Goal: Task Accomplishment & Management: Complete application form

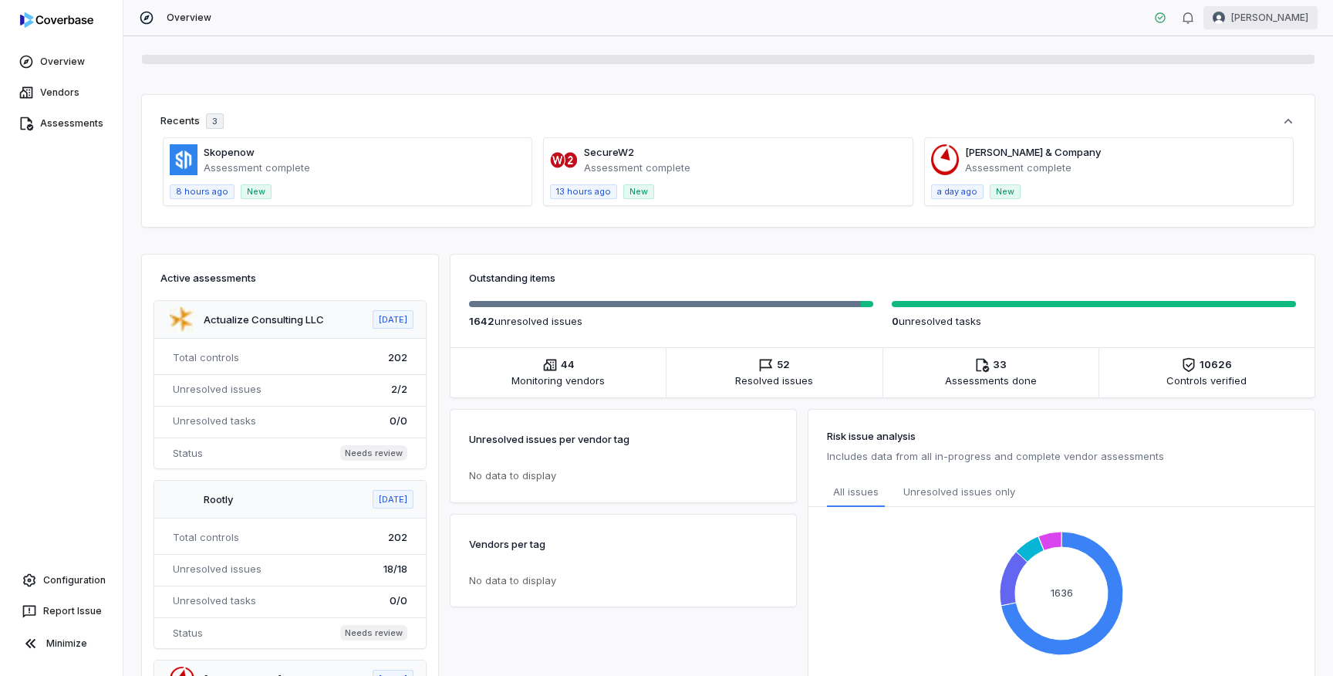
click at [1243, 26] on html "Overview Vendors Assessments Configuration Report Issue Minimize Overview [PERS…" at bounding box center [666, 338] width 1333 height 676
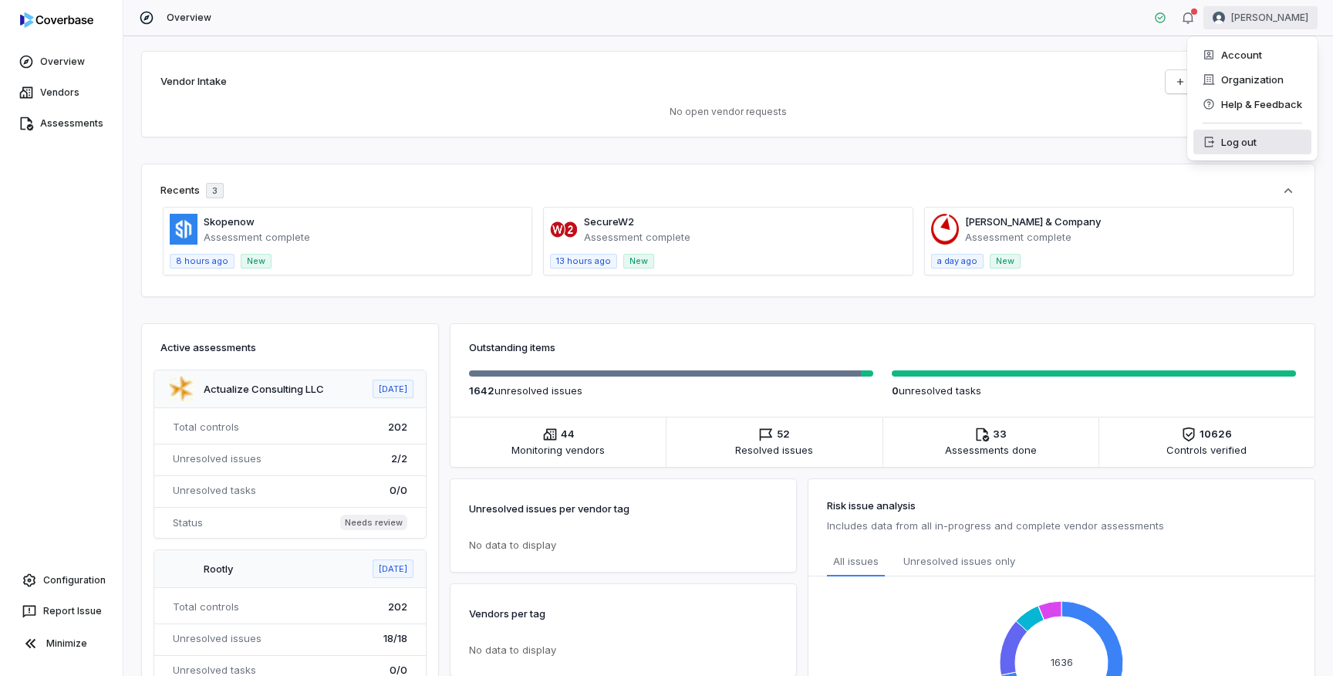
click at [1231, 148] on div "Log out" at bounding box center [1252, 142] width 118 height 25
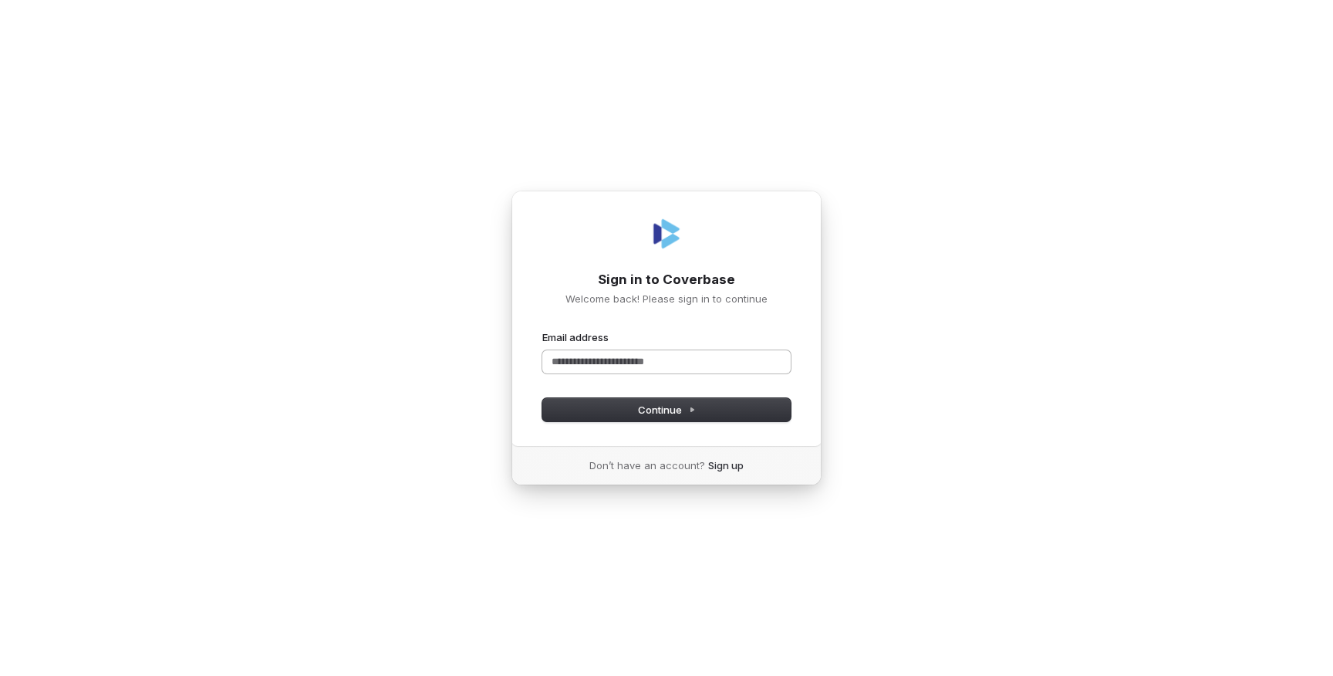
click at [690, 359] on input "Email address" at bounding box center [666, 361] width 248 height 23
click at [688, 355] on input "Email address" at bounding box center [666, 361] width 248 height 23
paste input "**********"
click at [542, 330] on button "submit" at bounding box center [542, 330] width 0 height 0
type input "**********"
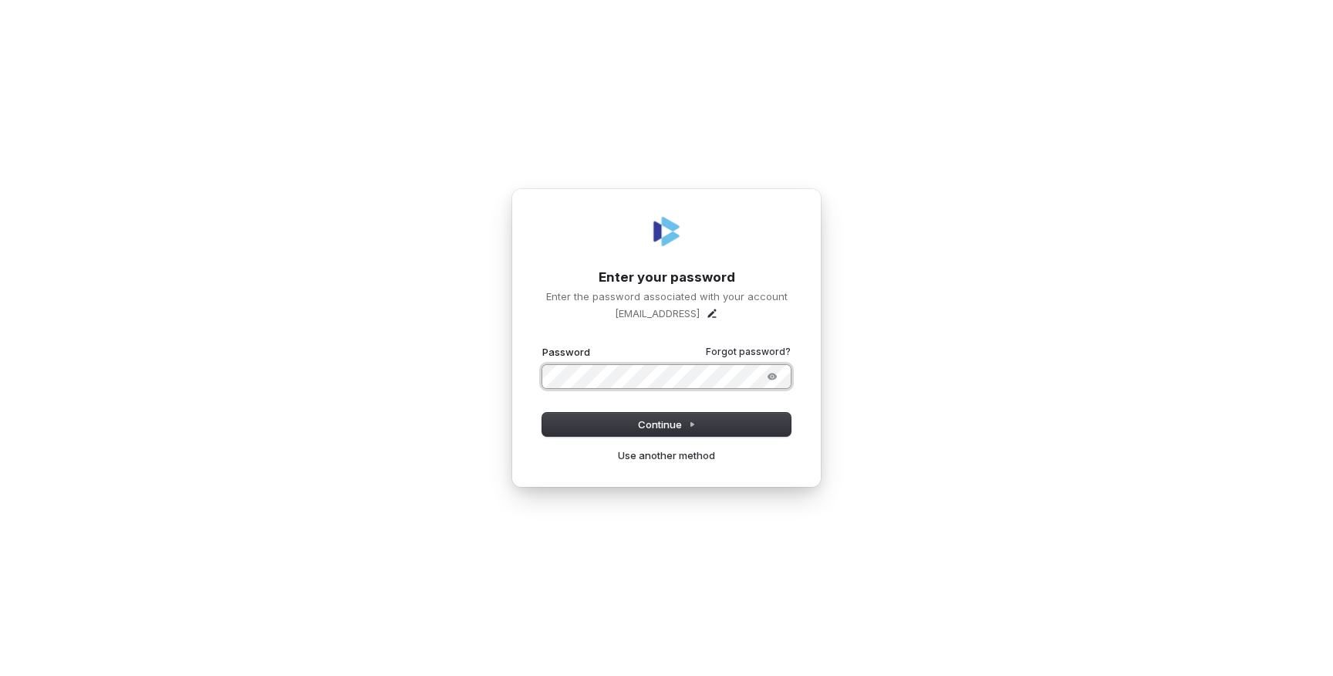
click at [542, 345] on button "submit" at bounding box center [542, 345] width 0 height 0
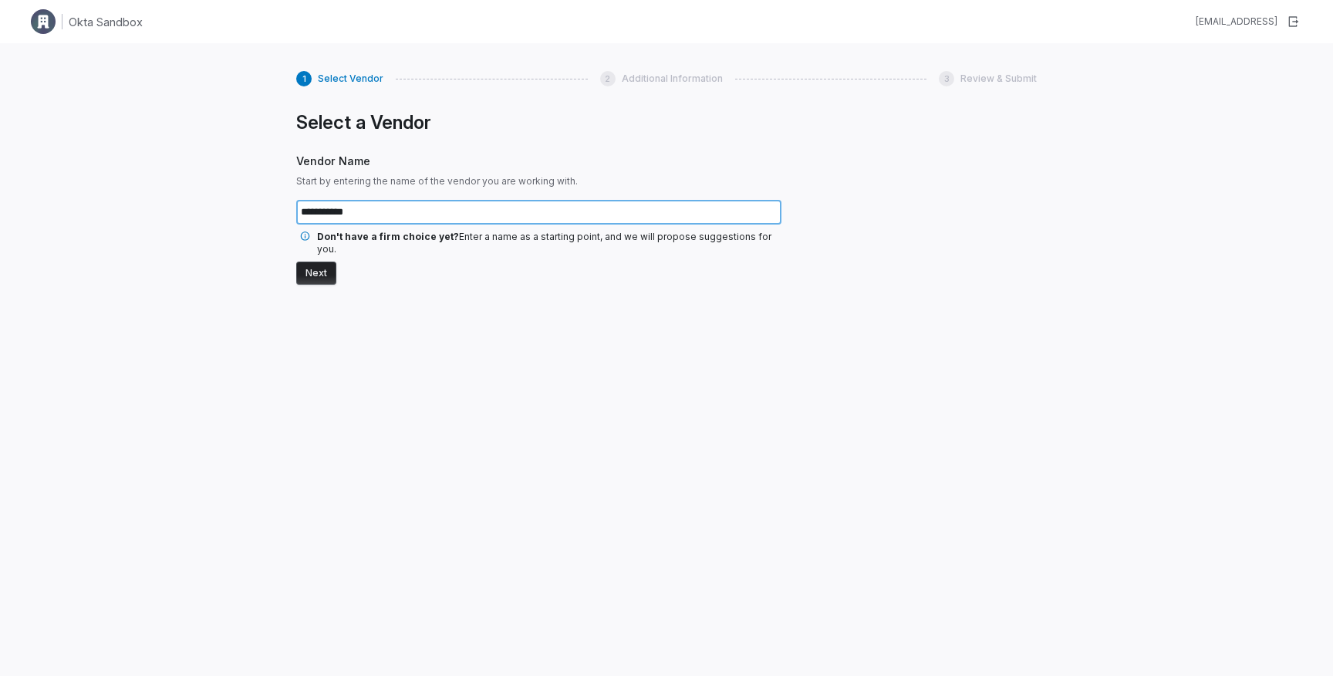
type input "**********"
click at [296, 261] on button "Next" at bounding box center [316, 272] width 40 height 23
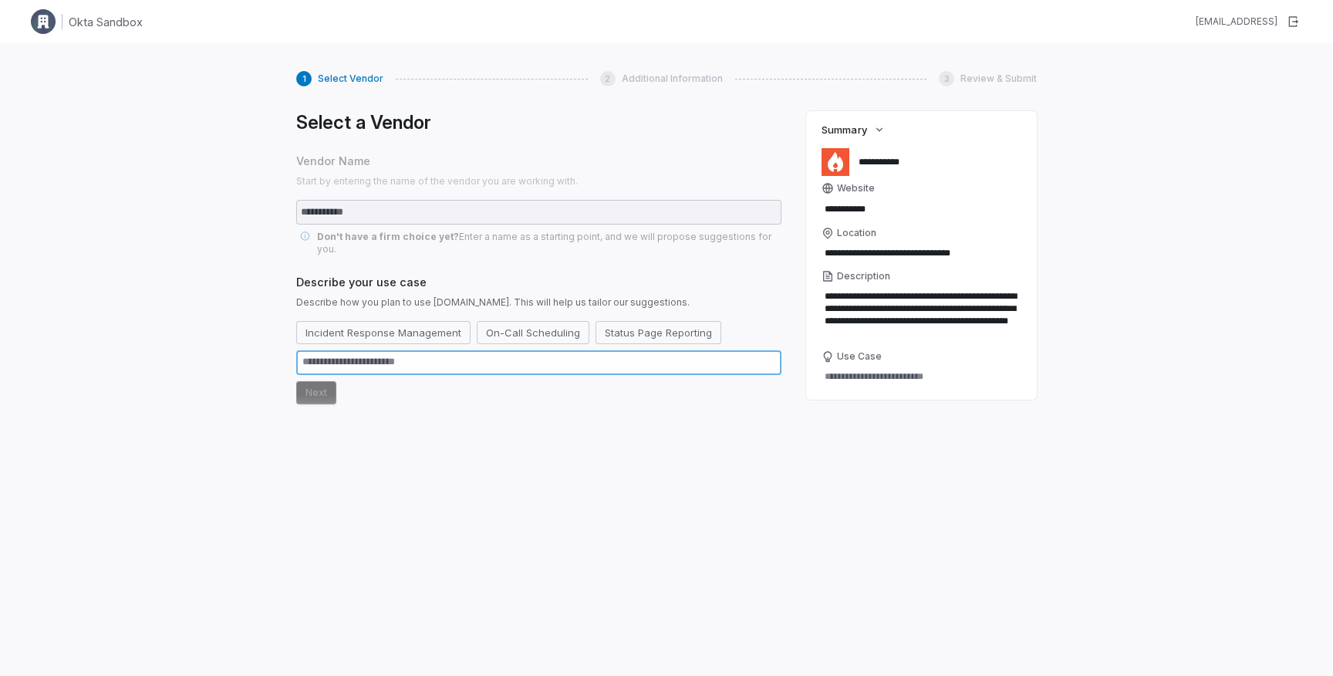
click at [409, 350] on textarea at bounding box center [538, 362] width 485 height 25
paste textarea "**********"
type textarea "*"
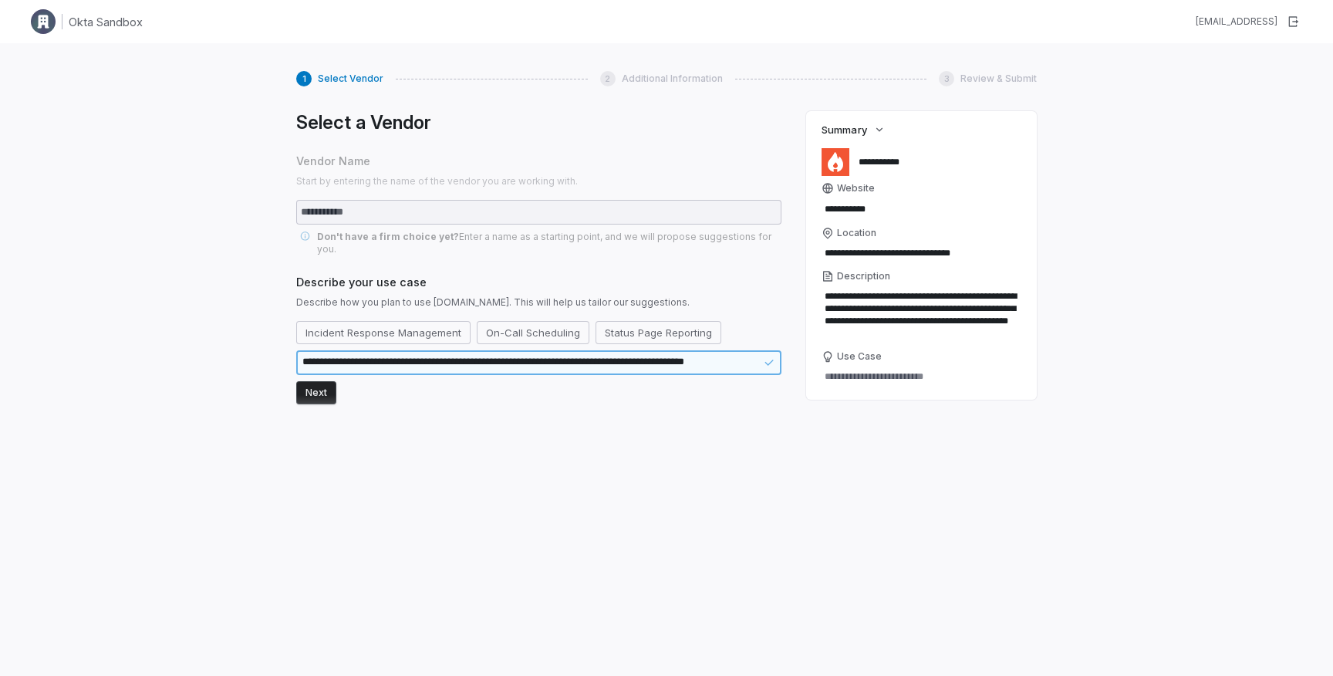
type textarea "**********"
click at [324, 381] on button "Next" at bounding box center [316, 392] width 40 height 23
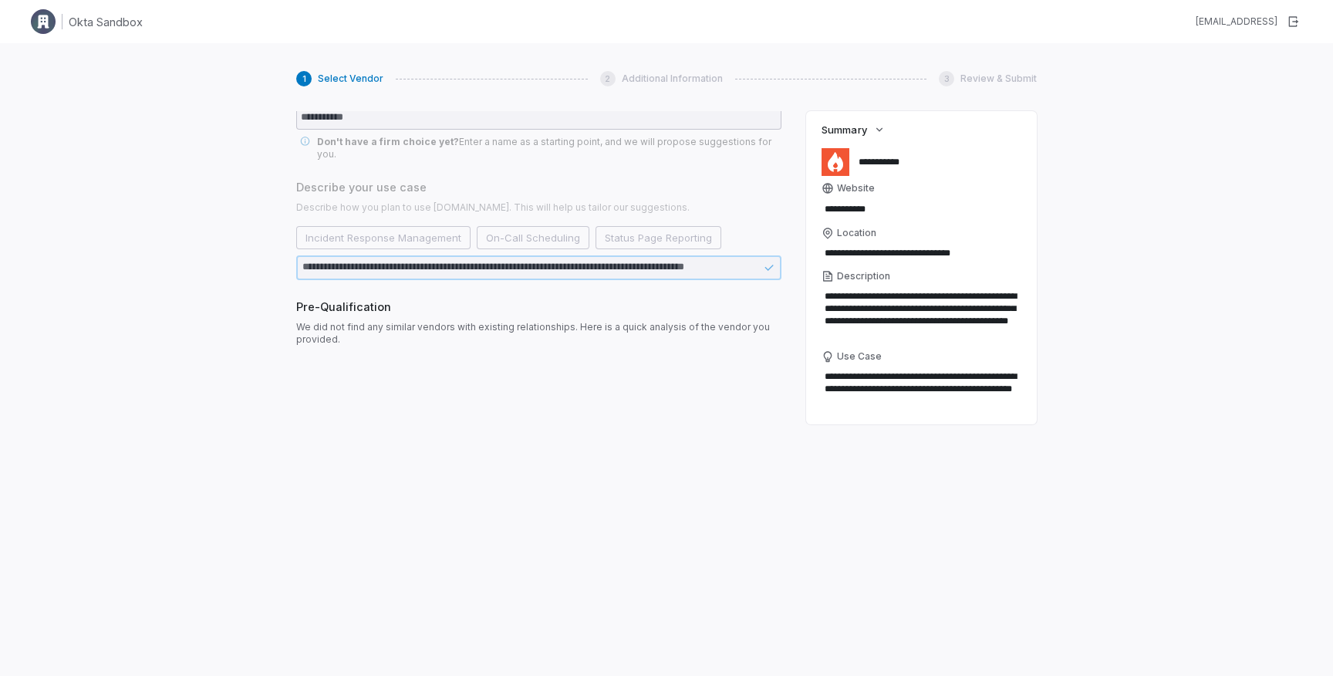
scroll to position [95, 0]
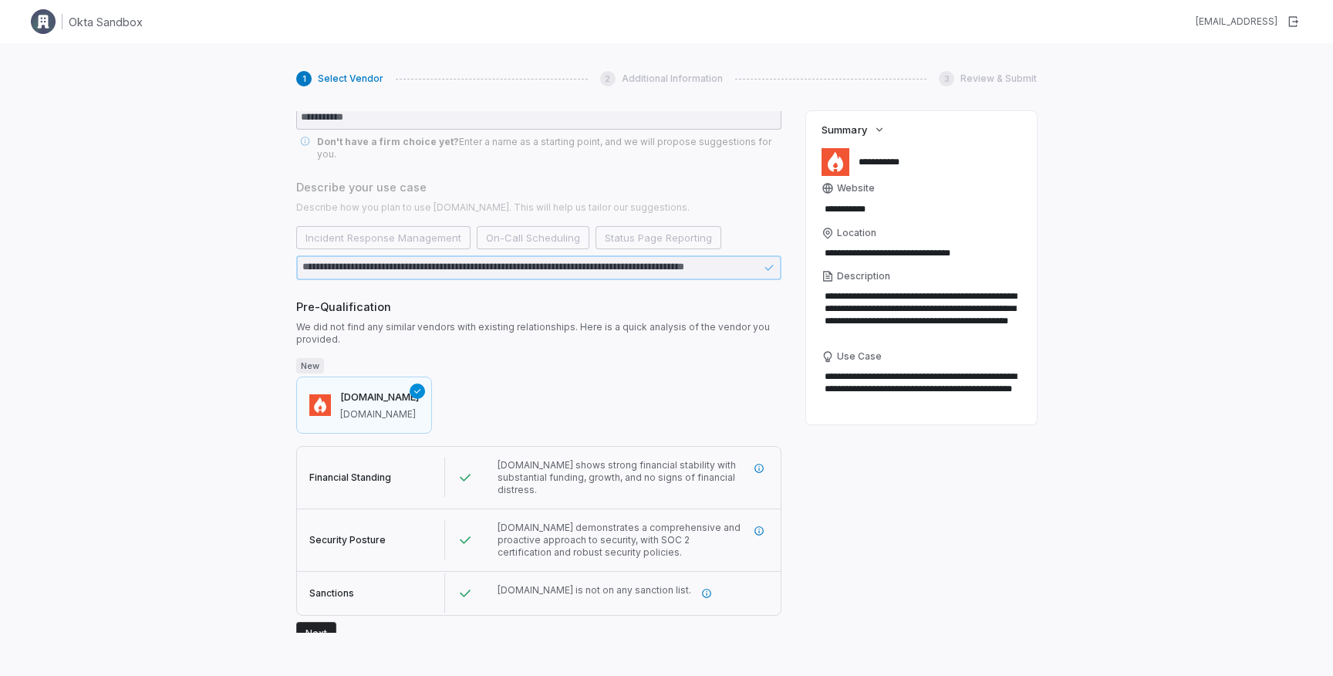
click at [319, 622] on button "Next" at bounding box center [316, 633] width 40 height 23
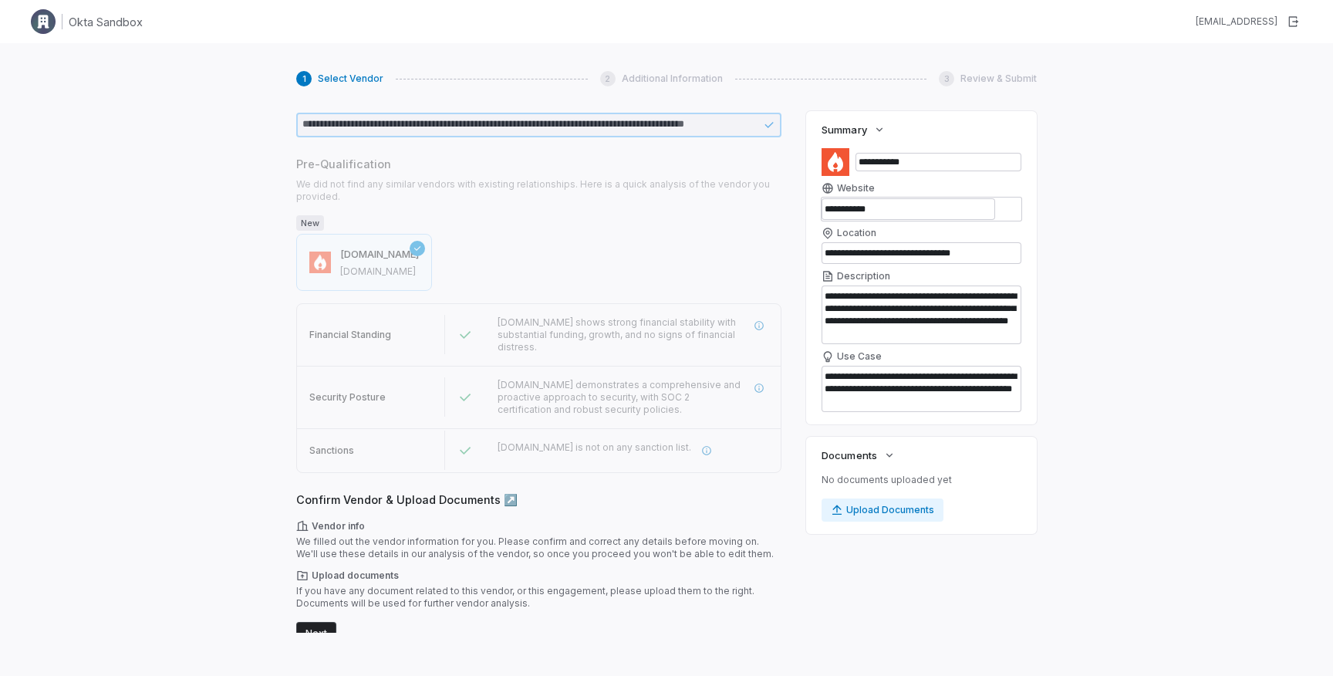
scroll to position [238, 0]
click at [878, 511] on button "Upload Documents" at bounding box center [882, 509] width 122 height 23
click at [319, 622] on button "Next" at bounding box center [316, 633] width 40 height 23
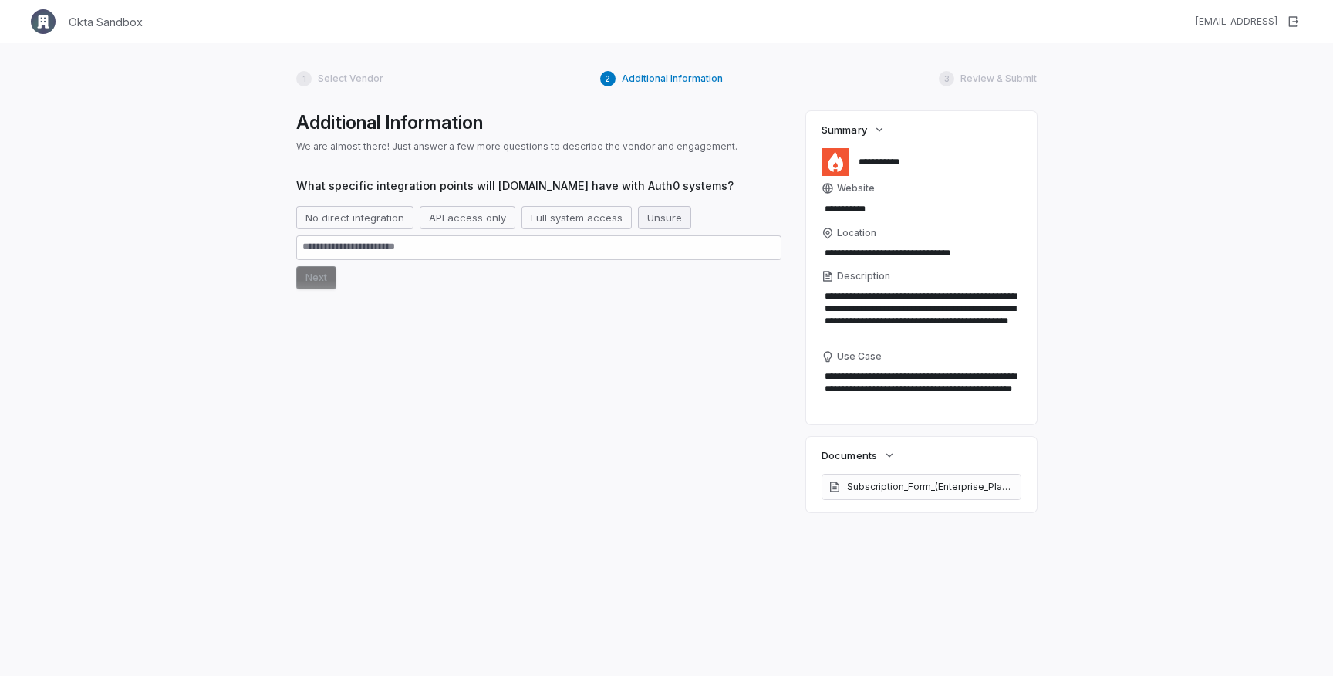
click at [678, 211] on button "Unsure" at bounding box center [664, 217] width 53 height 23
click at [309, 276] on button "Next" at bounding box center [316, 277] width 40 height 23
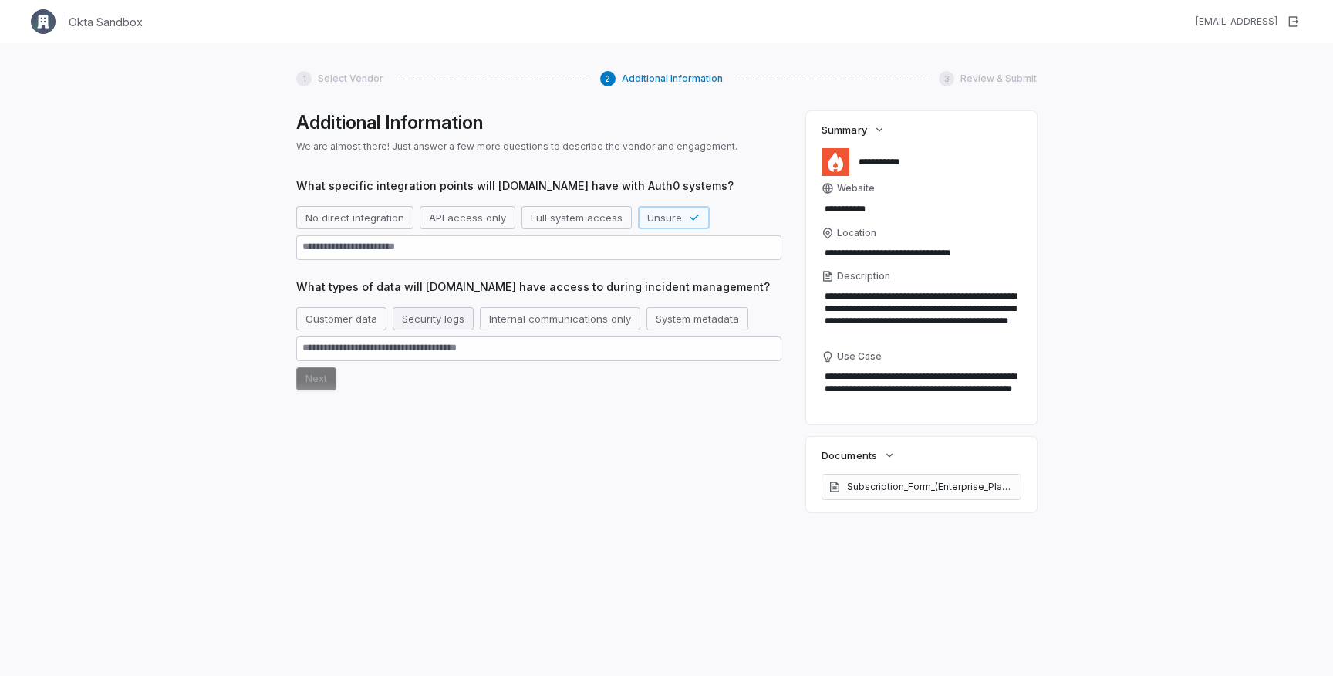
click at [413, 315] on button "Security logs" at bounding box center [433, 318] width 81 height 23
click at [309, 383] on button "Next" at bounding box center [316, 378] width 40 height 23
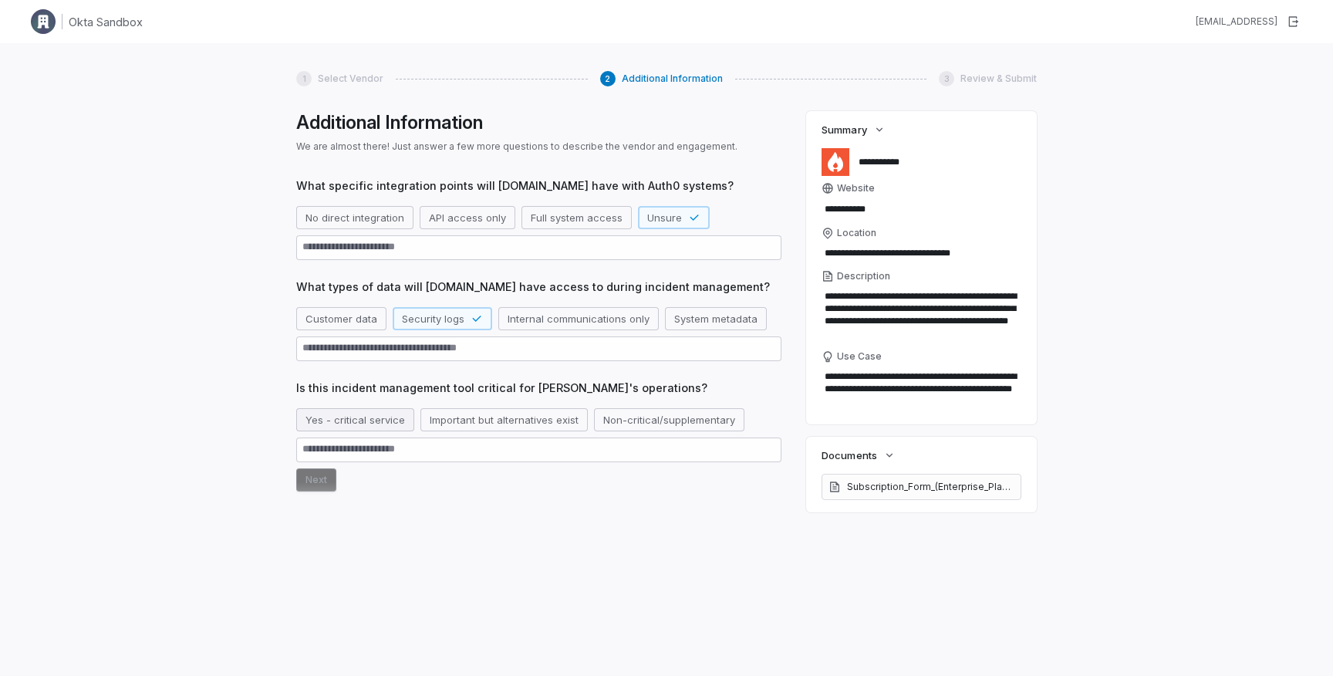
click at [315, 420] on button "Yes - critical service" at bounding box center [355, 419] width 118 height 23
click at [298, 502] on div "What specific integration points will incident.io have with Auth0 systems? No d…" at bounding box center [538, 371] width 485 height 388
click at [311, 489] on button "Next" at bounding box center [316, 479] width 40 height 23
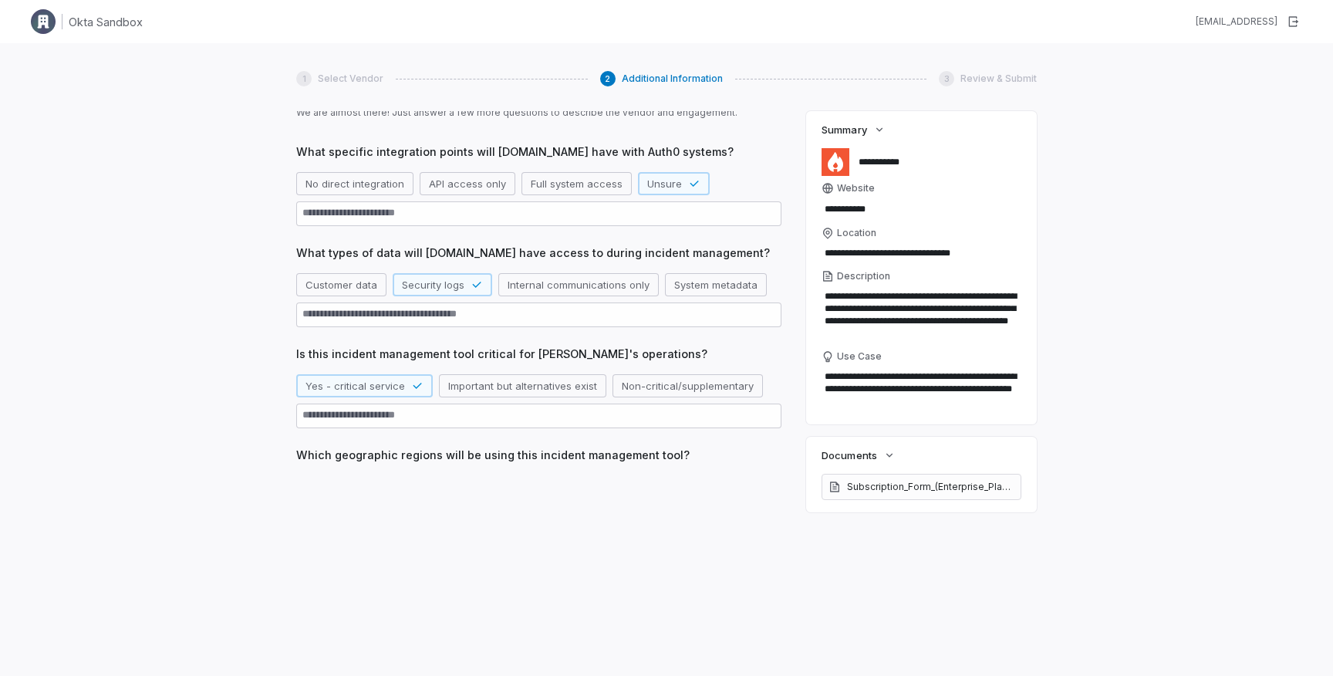
scroll to position [40, 0]
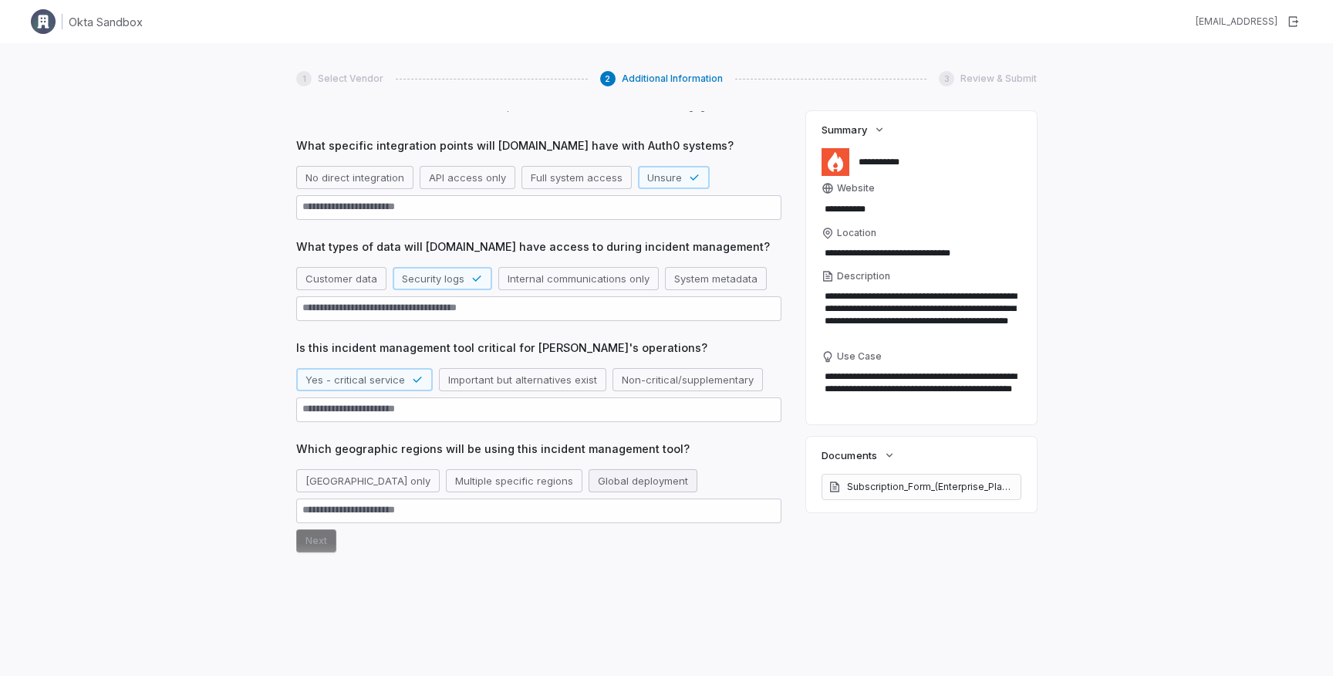
click at [588, 479] on button "Global deployment" at bounding box center [642, 480] width 109 height 23
click at [317, 541] on button "Next" at bounding box center [316, 540] width 40 height 23
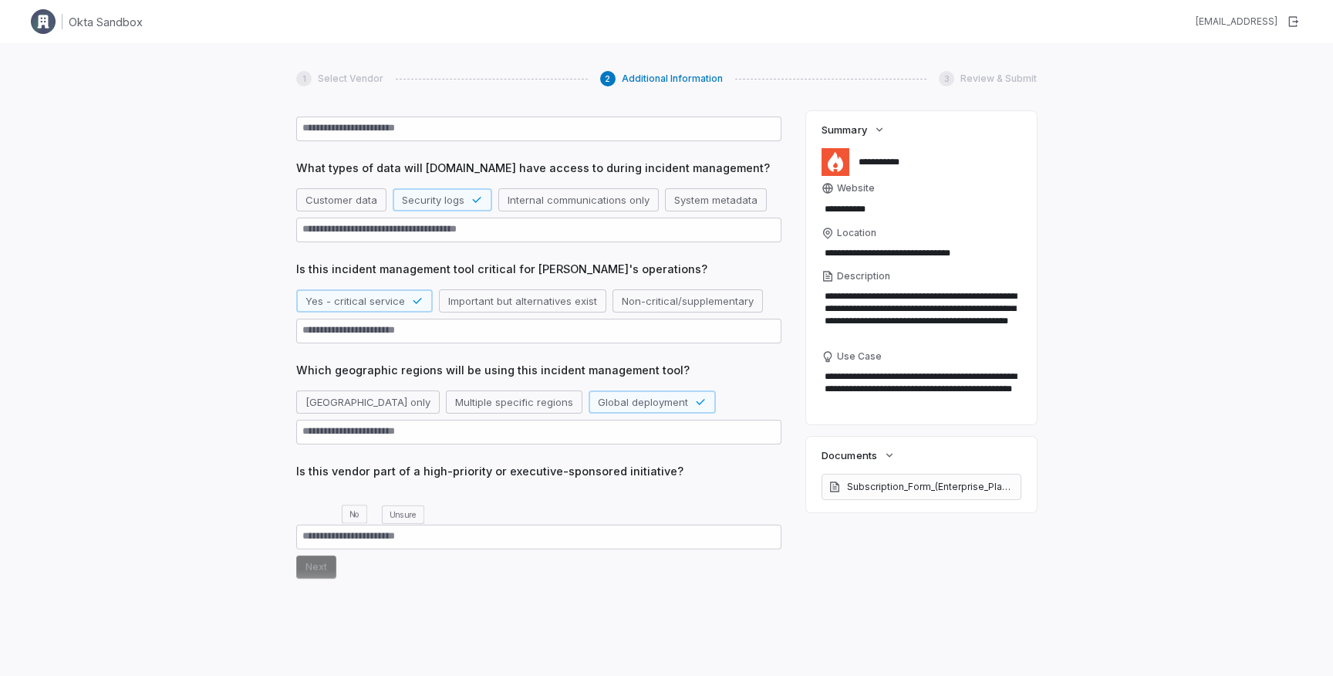
scroll to position [123, 0]
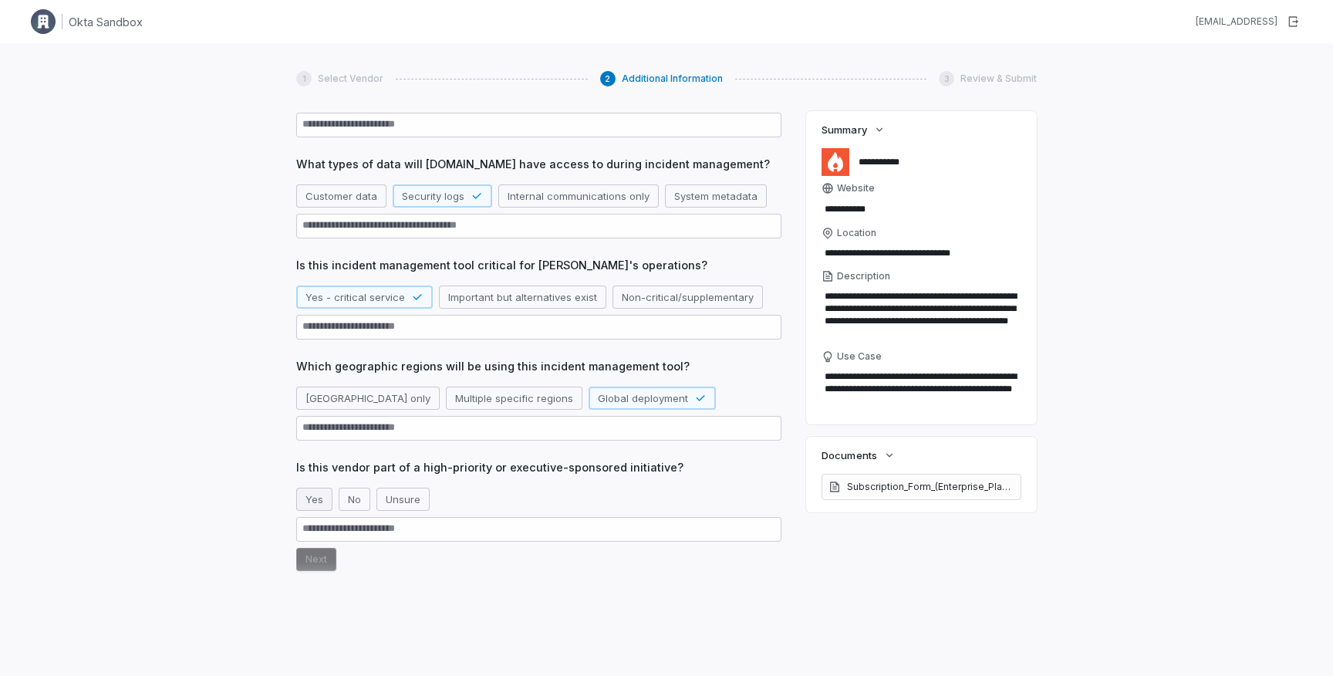
click at [305, 506] on button "Yes" at bounding box center [314, 498] width 36 height 23
click at [300, 568] on button "Next" at bounding box center [316, 559] width 40 height 23
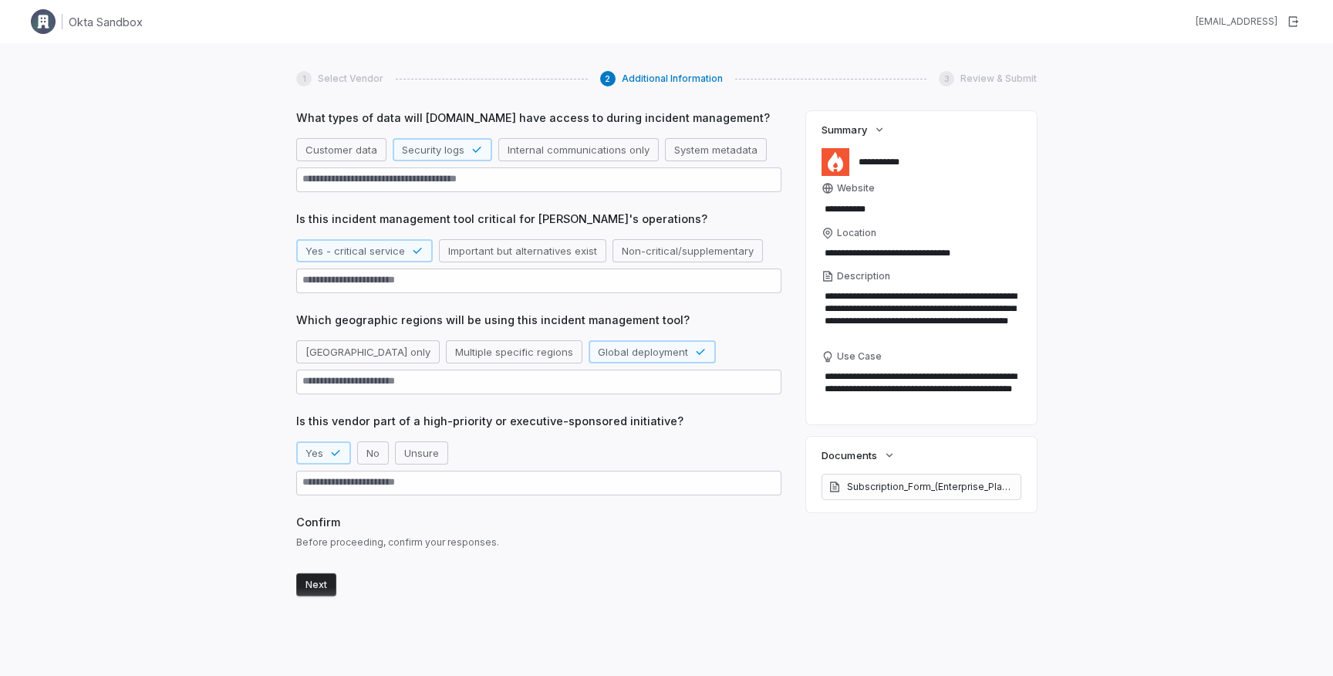
scroll to position [170, 0]
click at [326, 571] on button "Next" at bounding box center [316, 577] width 40 height 23
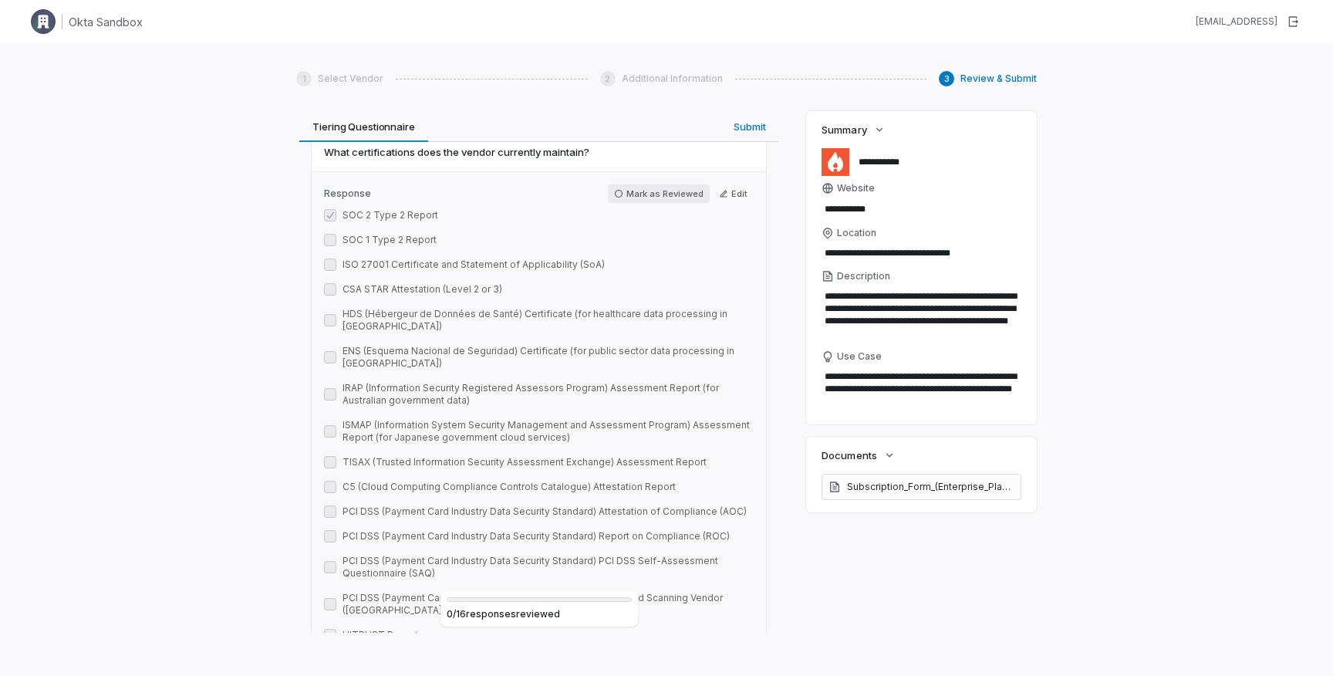
scroll to position [6523, 0]
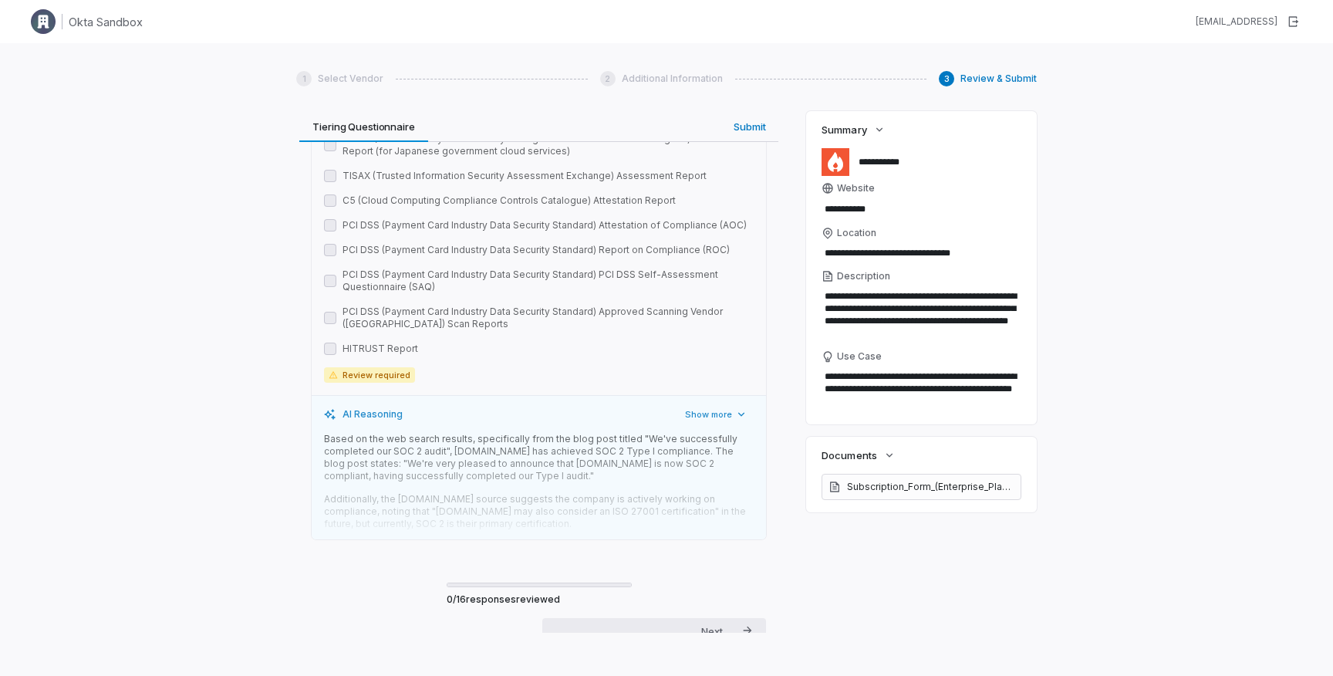
click at [706, 624] on div "Next" at bounding box center [712, 631] width 22 height 14
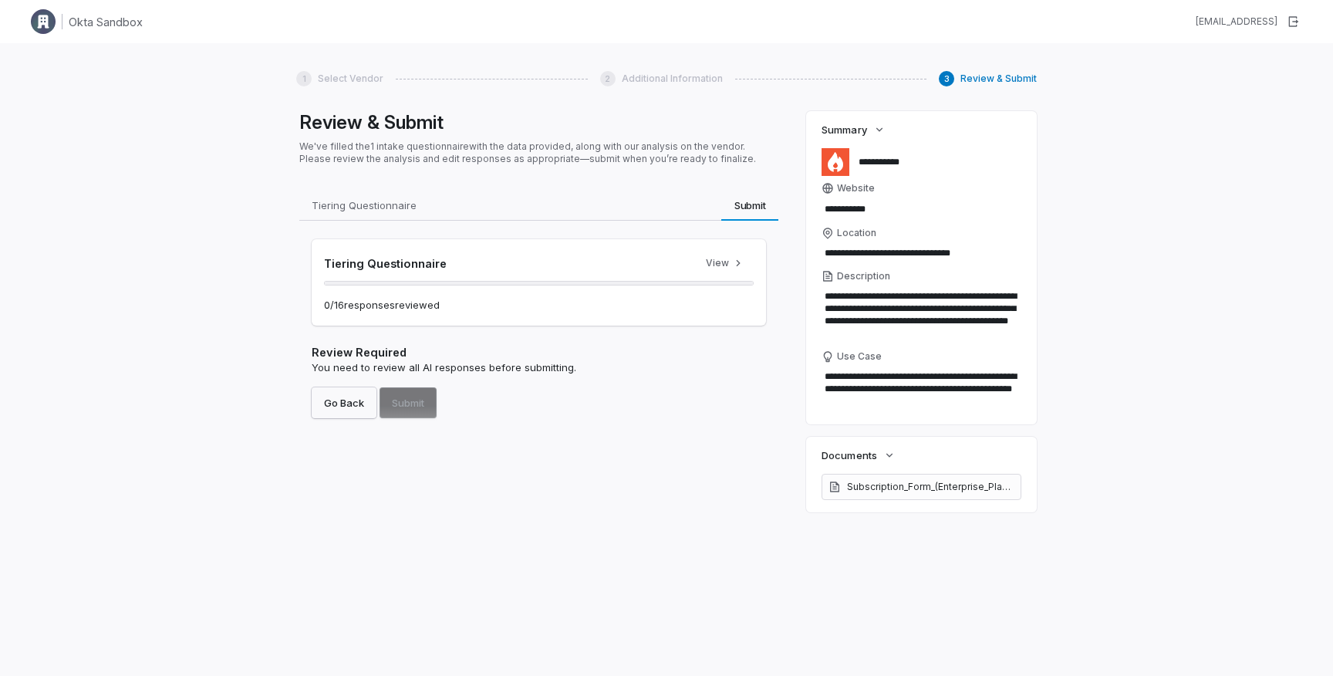
click at [341, 398] on button "Go Back" at bounding box center [344, 402] width 65 height 31
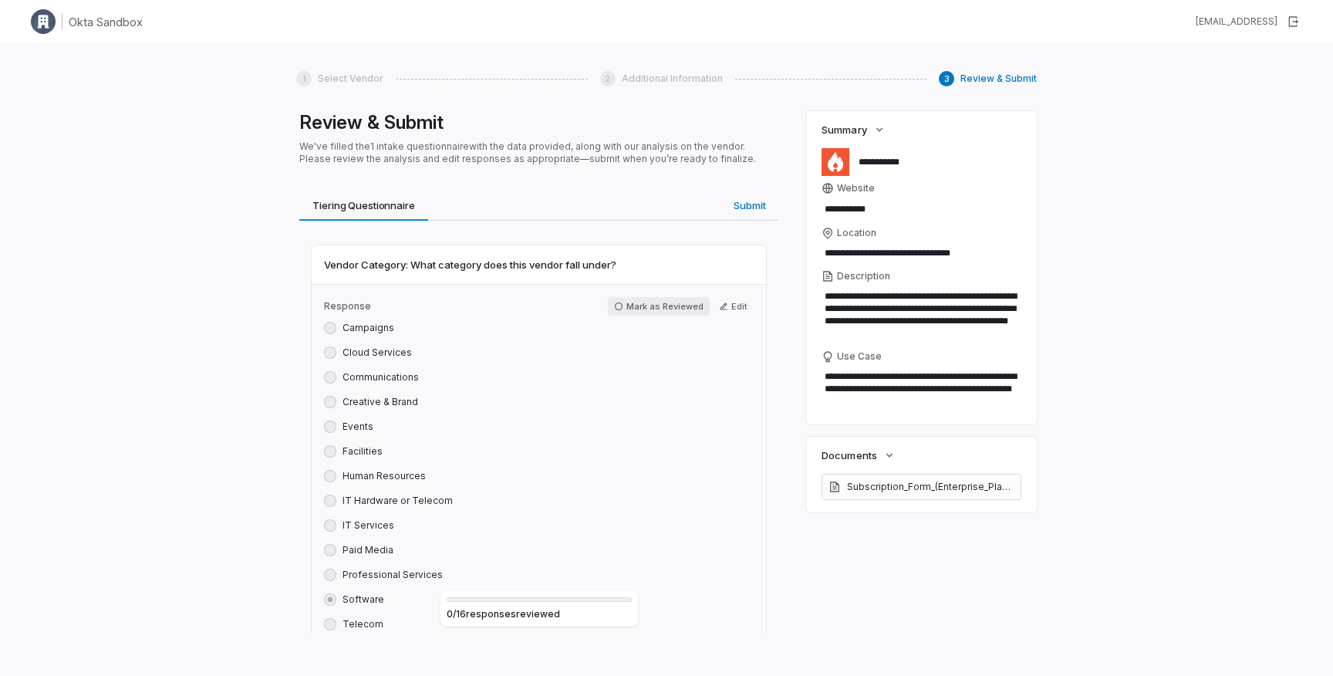
click at [674, 302] on button "Mark as Reviewed" at bounding box center [659, 306] width 102 height 19
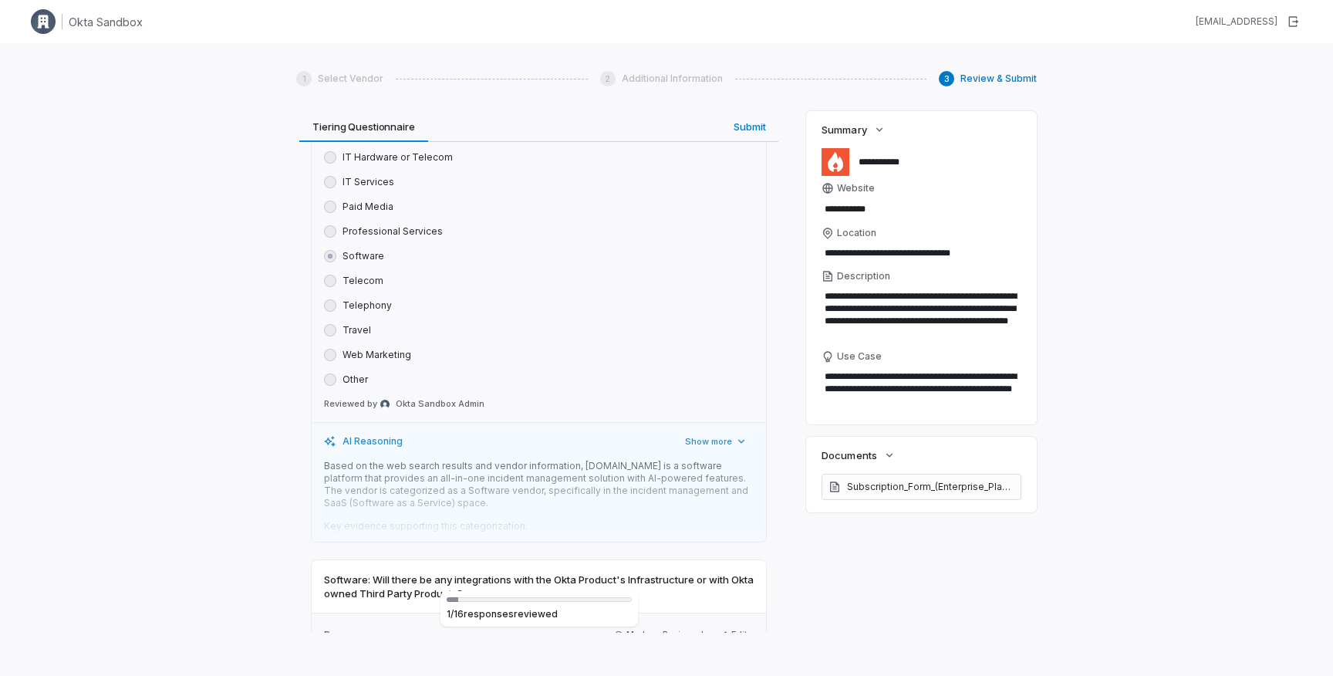
scroll to position [567, 0]
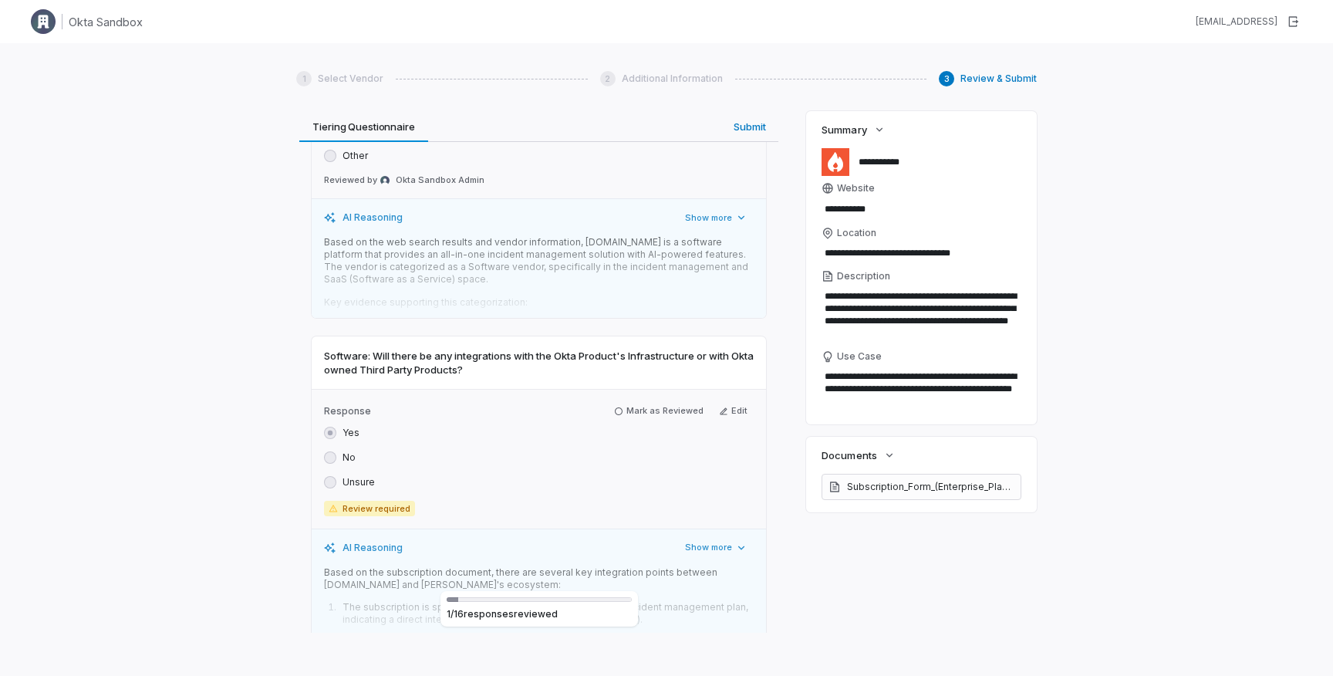
click at [684, 423] on div "Response Mark as Reviewed Edit Yes No Unsure Review required" at bounding box center [539, 459] width 454 height 140
click at [678, 409] on button "Mark as Reviewed" at bounding box center [659, 411] width 102 height 19
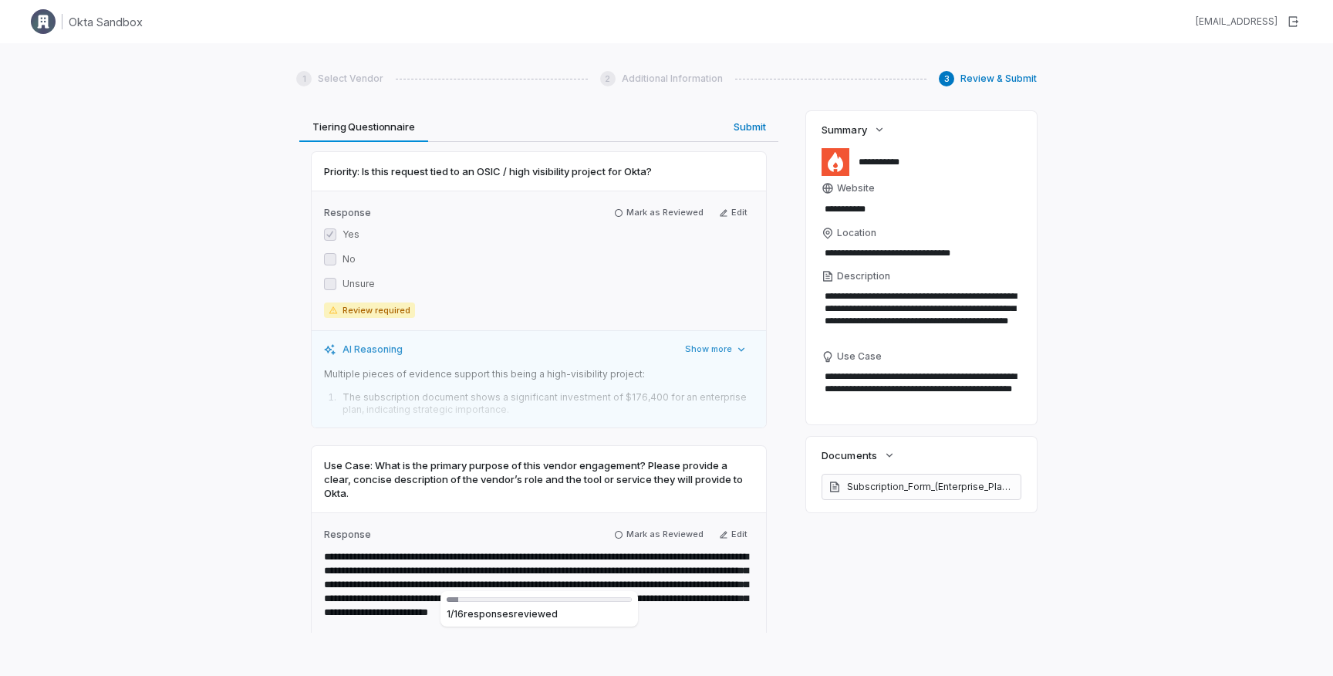
scroll to position [1132, 0]
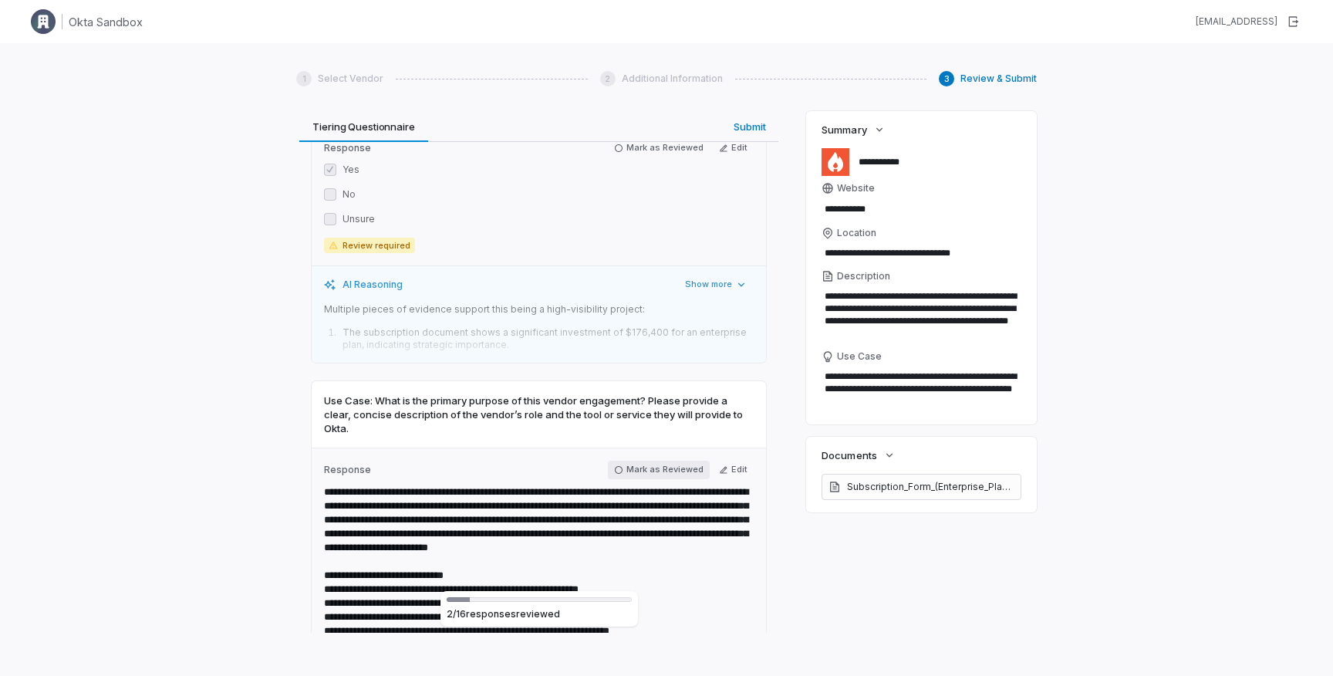
click at [663, 460] on button "Mark as Reviewed" at bounding box center [659, 469] width 102 height 19
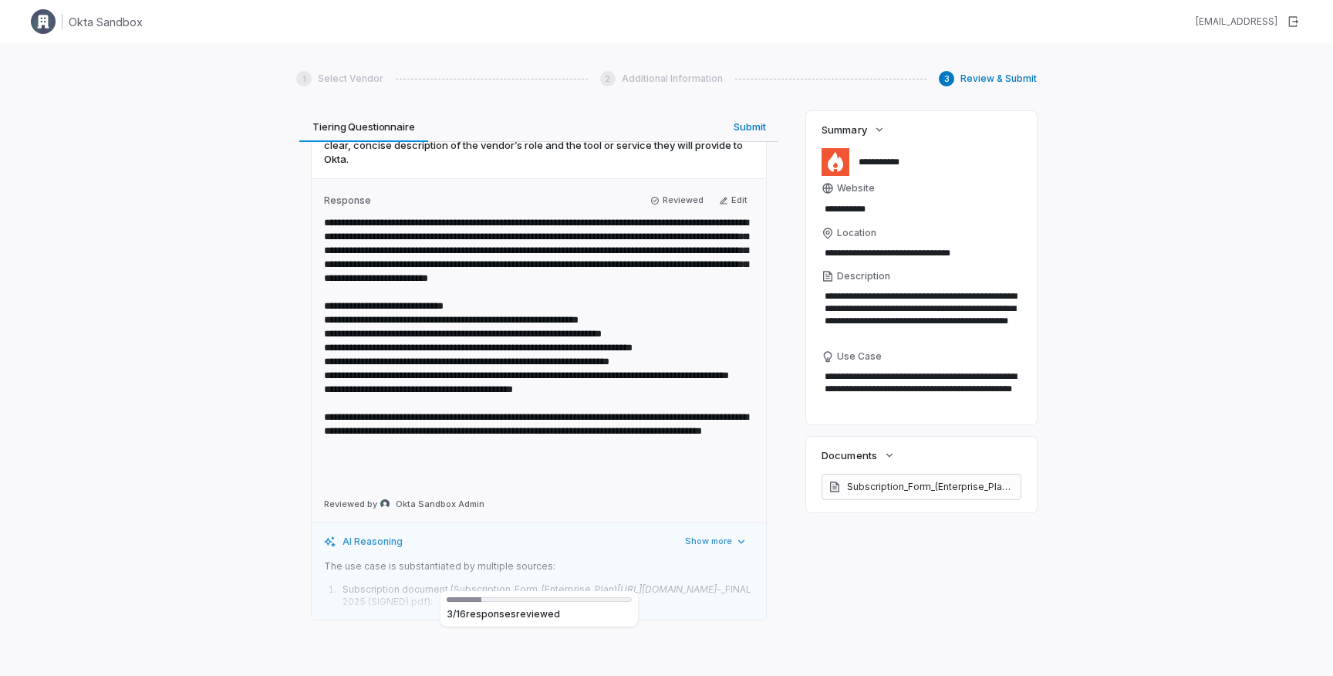
scroll to position [1402, 0]
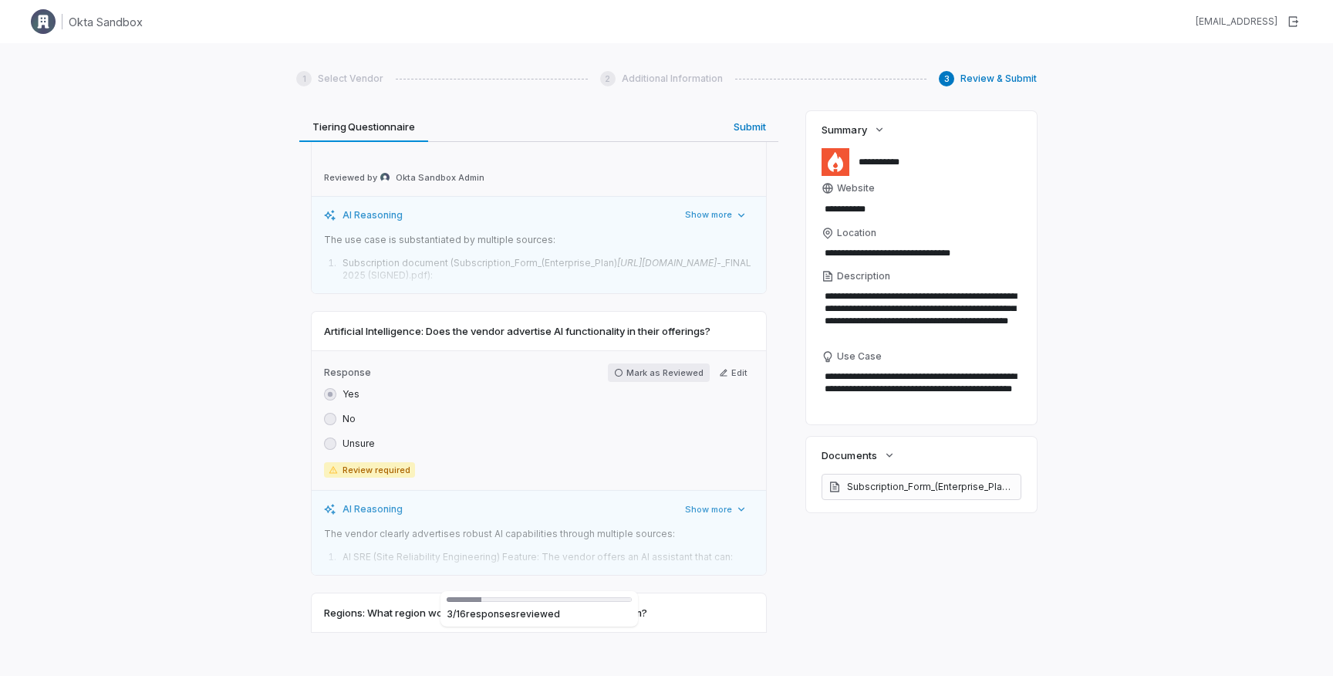
click at [649, 372] on button "Mark as Reviewed" at bounding box center [659, 372] width 102 height 19
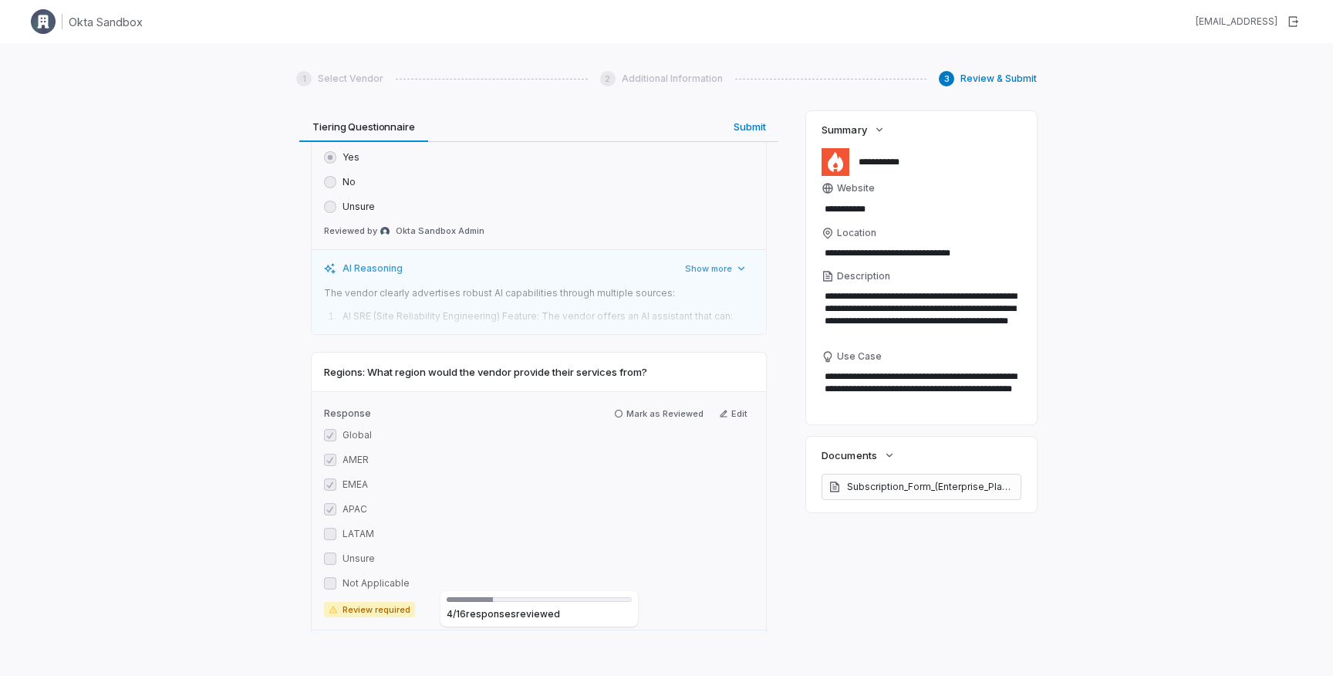
scroll to position [2126, 0]
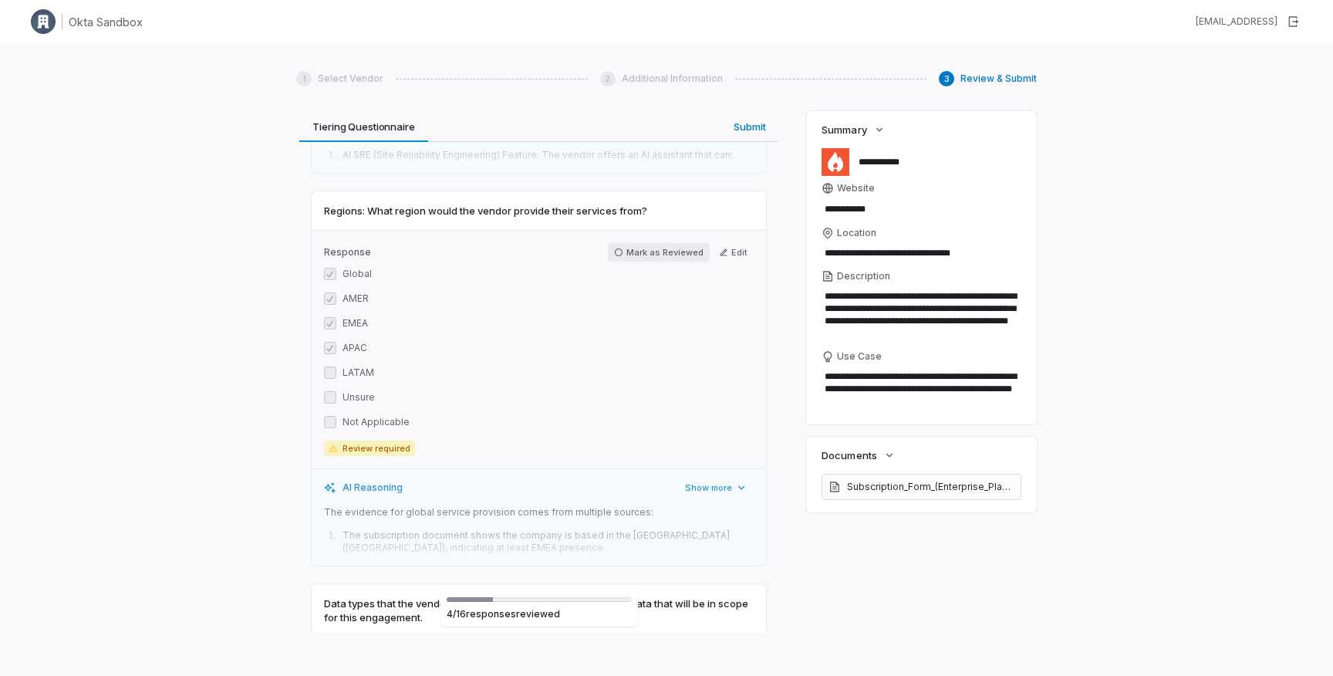
click at [659, 250] on button "Mark as Reviewed" at bounding box center [659, 252] width 102 height 19
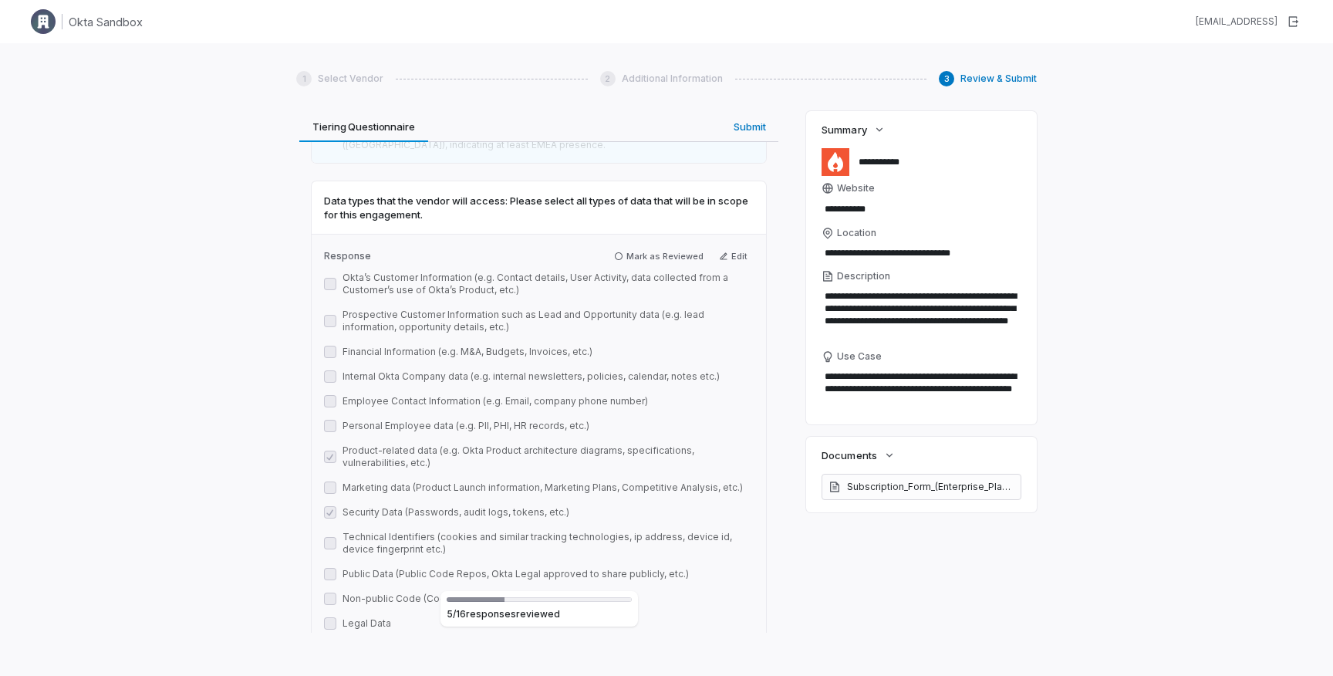
click at [659, 250] on button "Mark as Reviewed" at bounding box center [659, 256] width 102 height 19
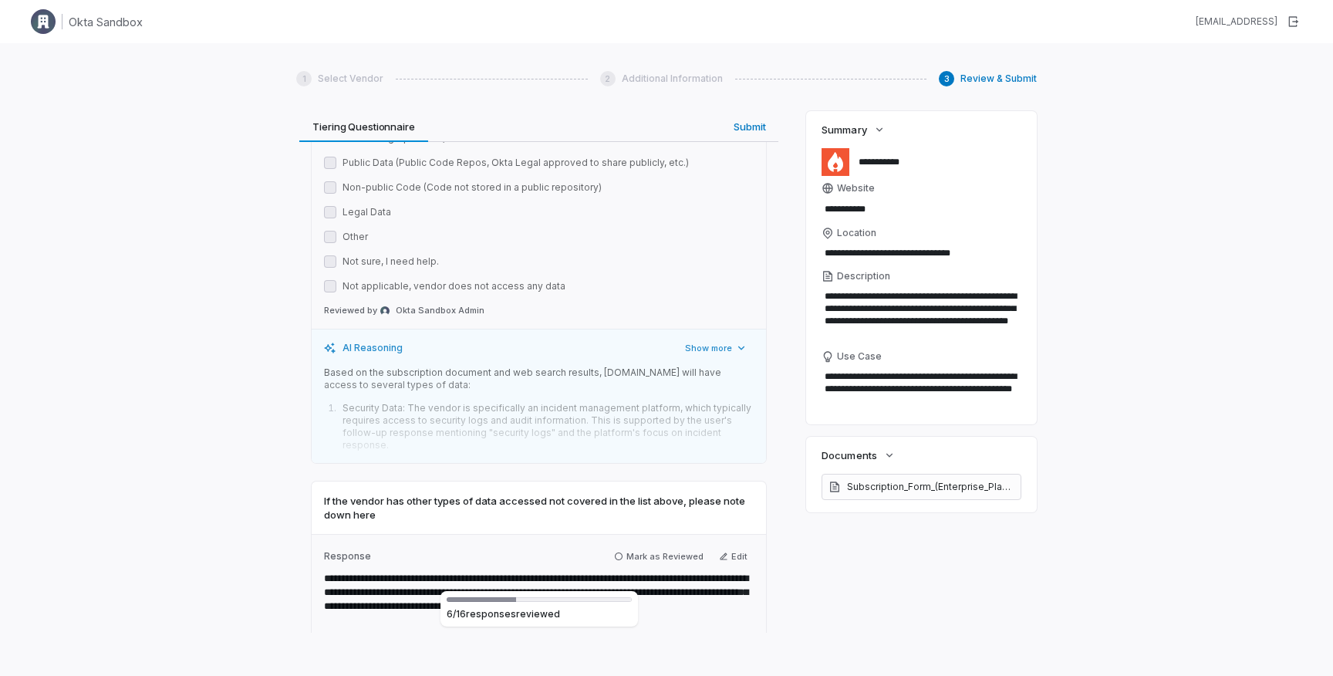
scroll to position [3216, 0]
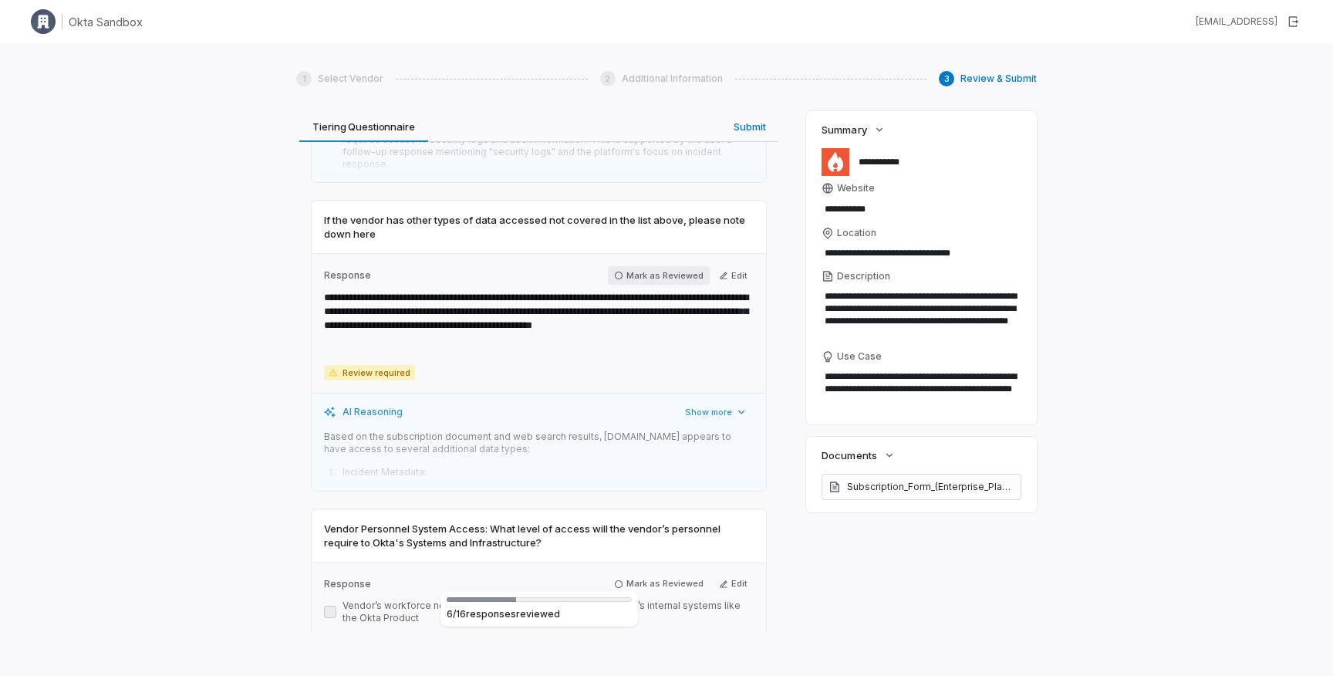
click at [669, 266] on button "Mark as Reviewed" at bounding box center [659, 275] width 102 height 19
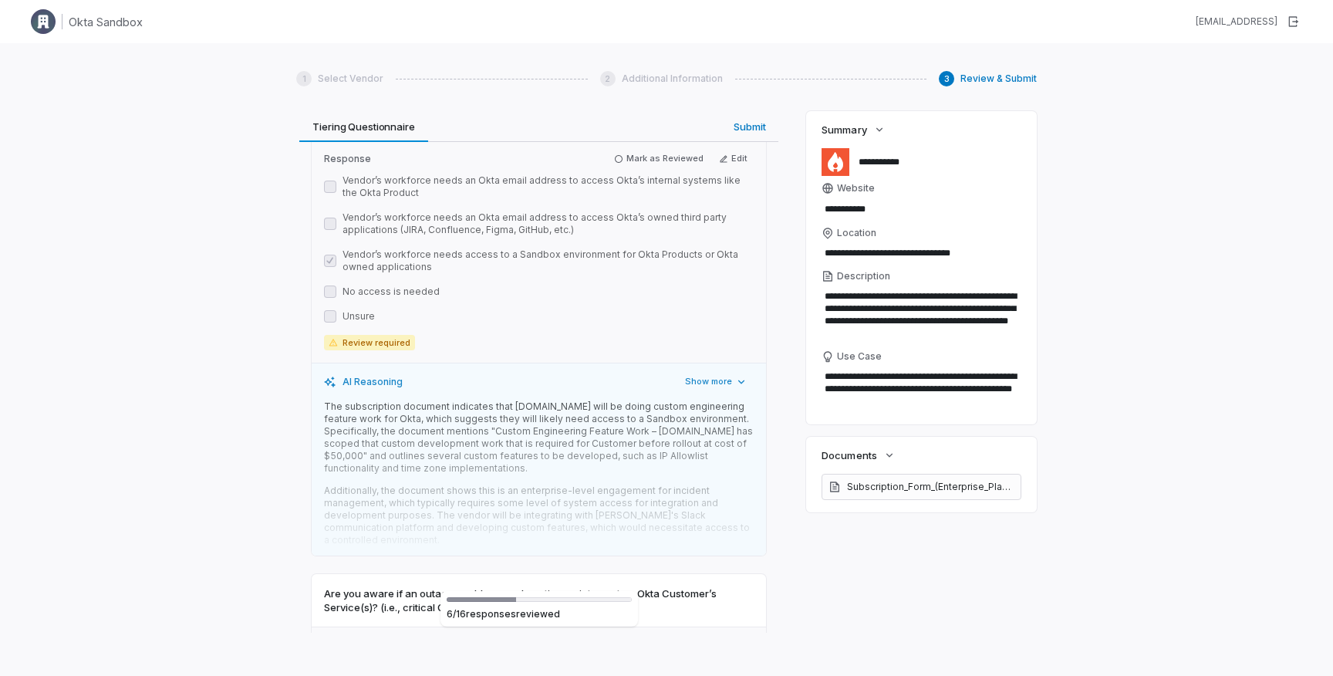
scroll to position [3792, 0]
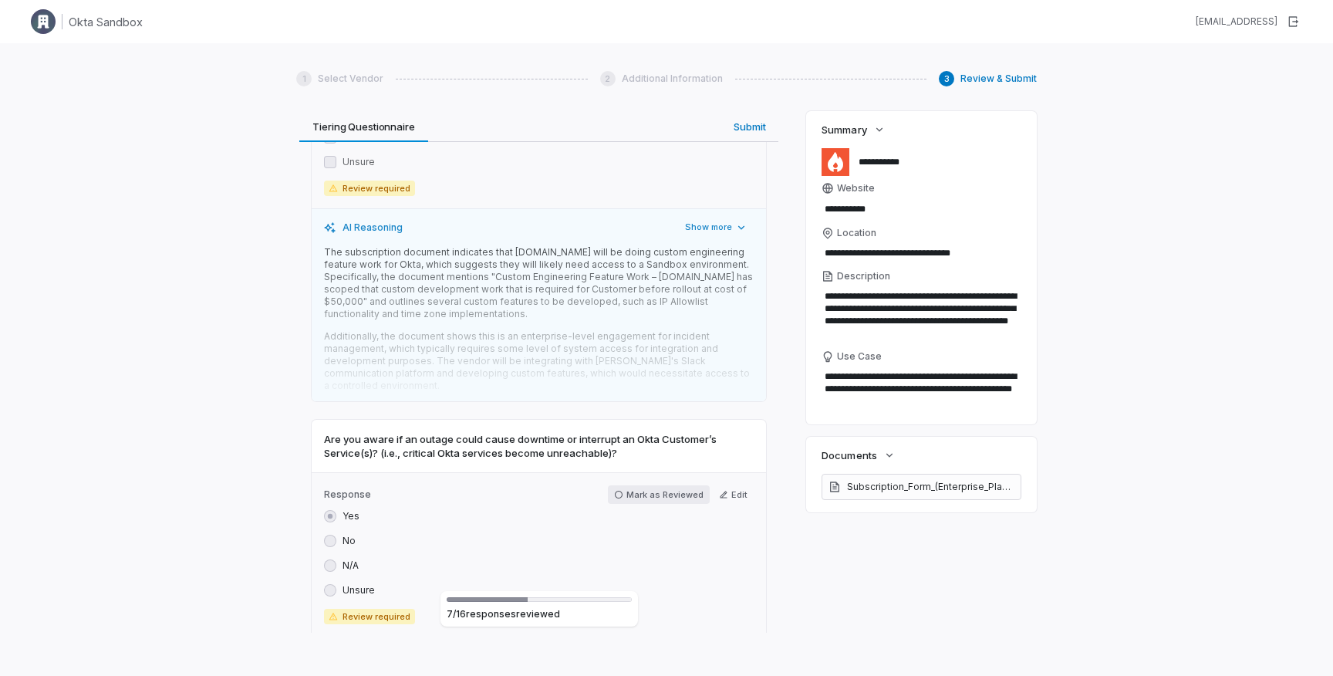
click at [672, 485] on button "Mark as Reviewed" at bounding box center [659, 494] width 102 height 19
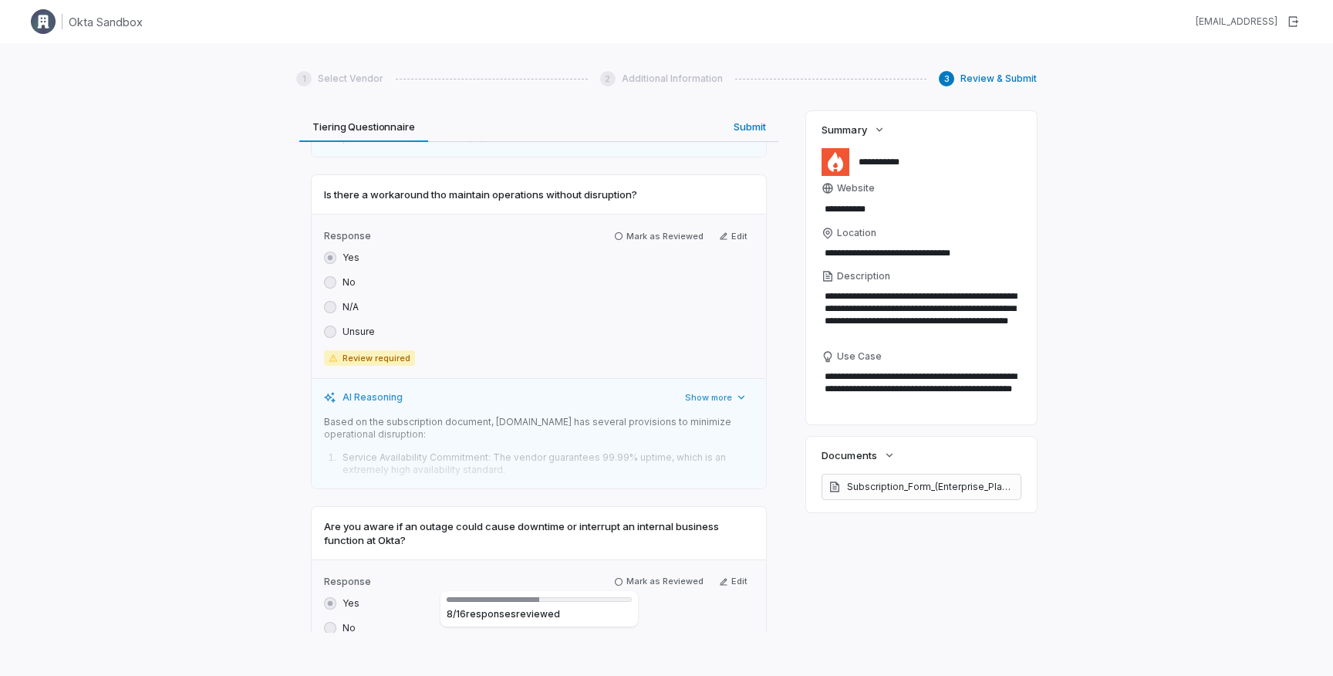
scroll to position [4433, 0]
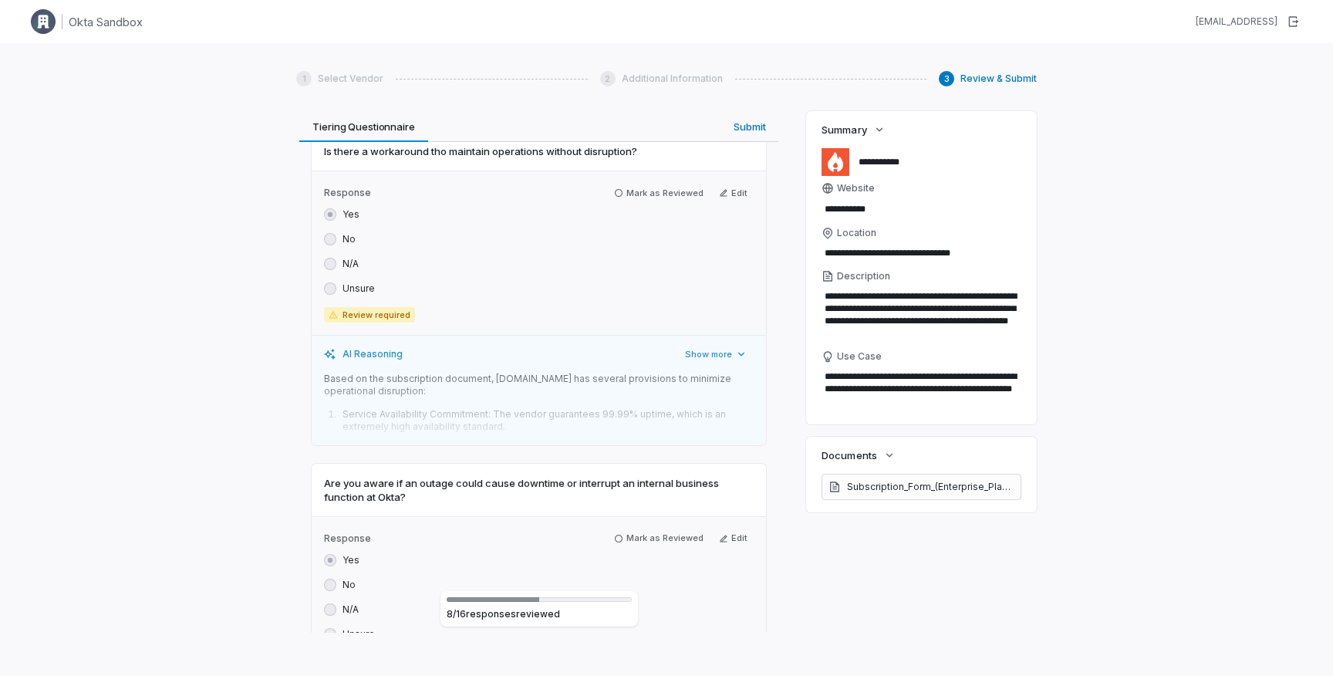
click at [663, 516] on div "Response Mark as Reviewed Edit Yes No N/A Unsure Review required" at bounding box center [539, 598] width 454 height 164
click at [663, 529] on button "Mark as Reviewed" at bounding box center [659, 538] width 102 height 19
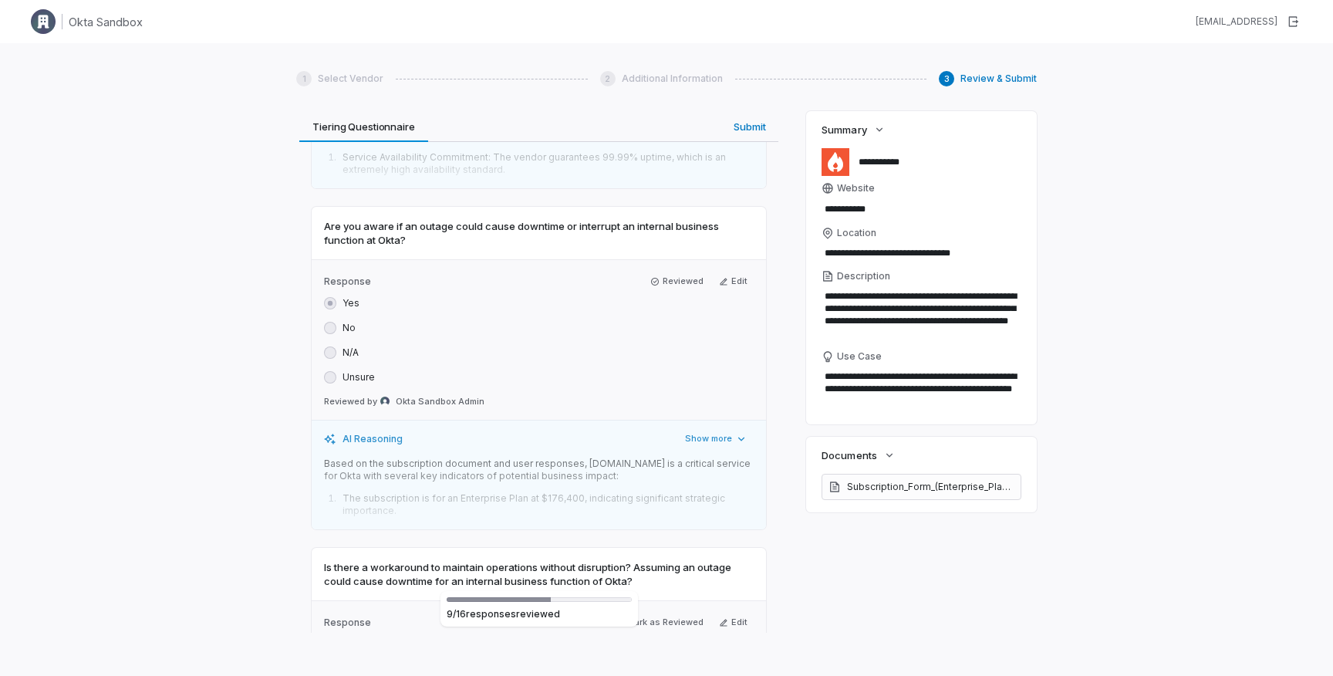
scroll to position [4879, 0]
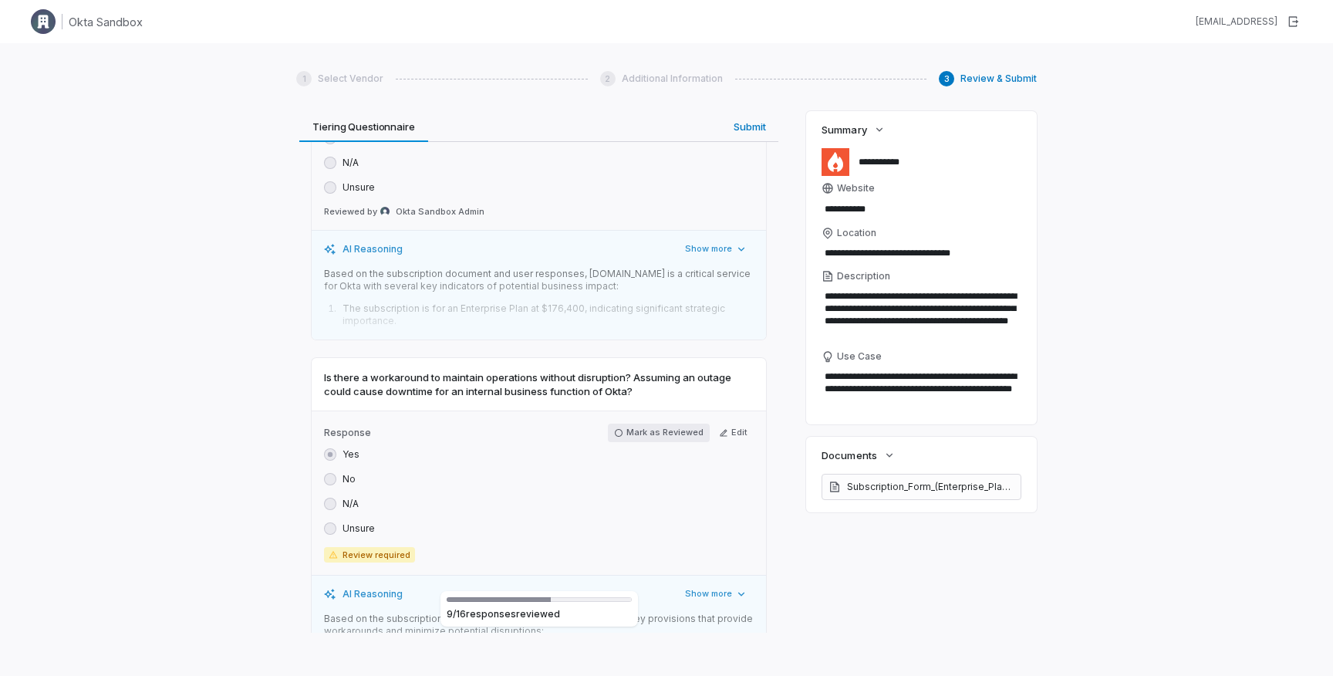
click at [654, 423] on button "Mark as Reviewed" at bounding box center [659, 432] width 102 height 19
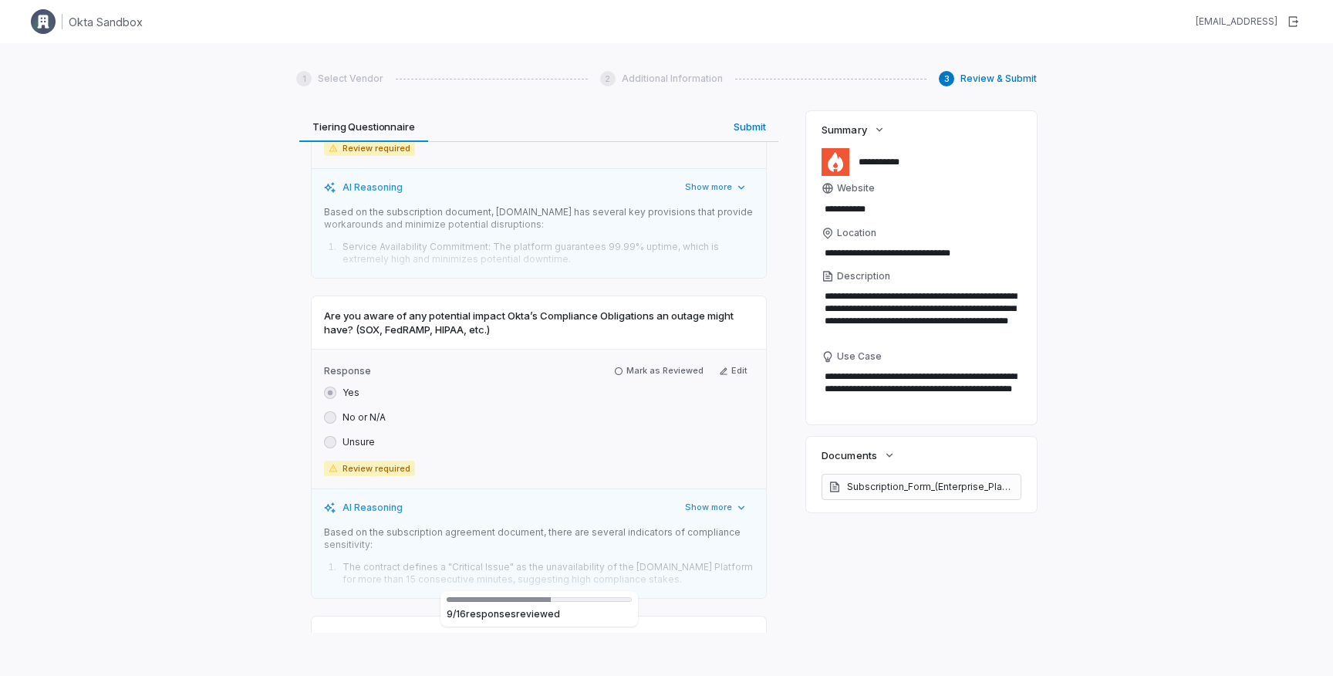
scroll to position [5495, 0]
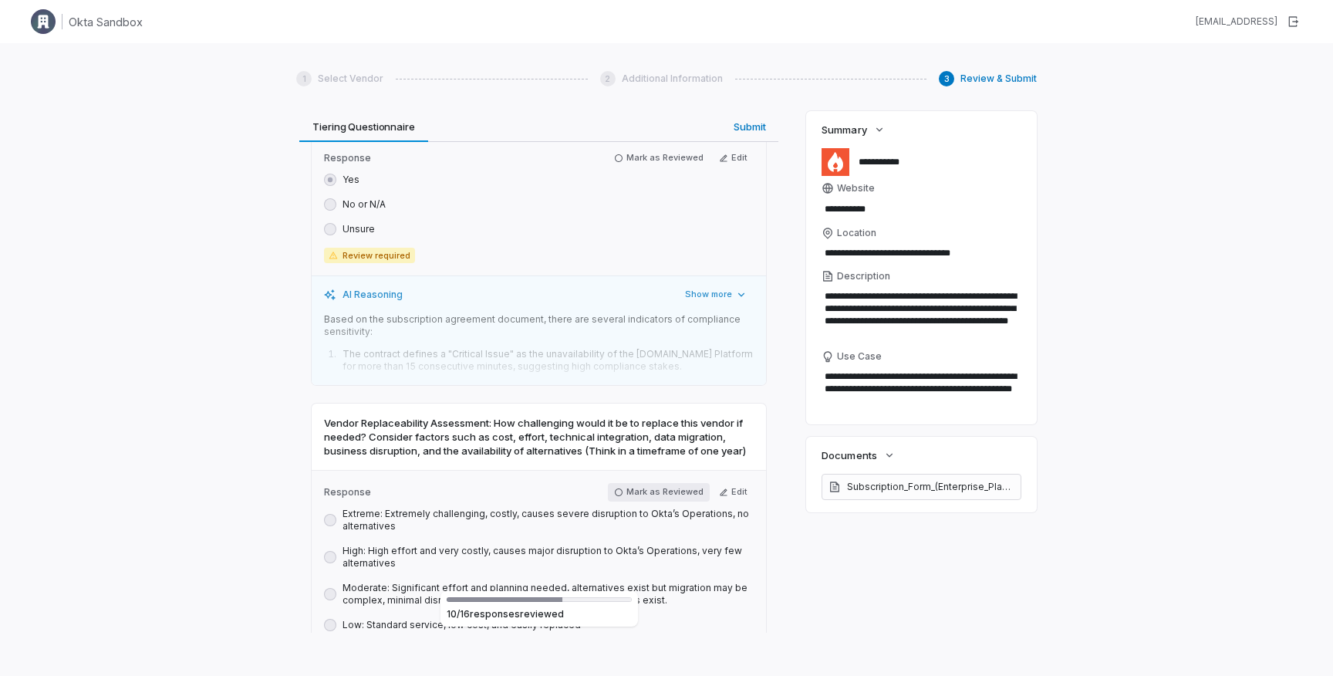
click at [659, 483] on button "Mark as Reviewed" at bounding box center [659, 492] width 102 height 19
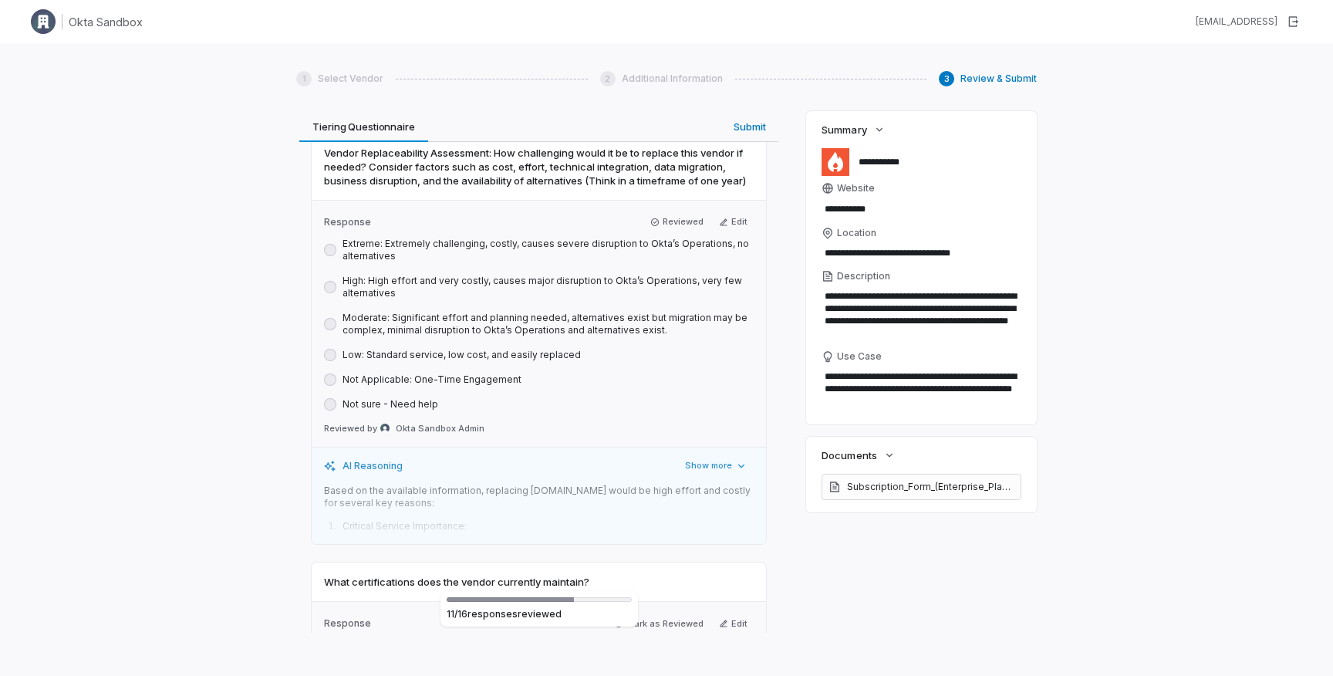
scroll to position [5935, 0]
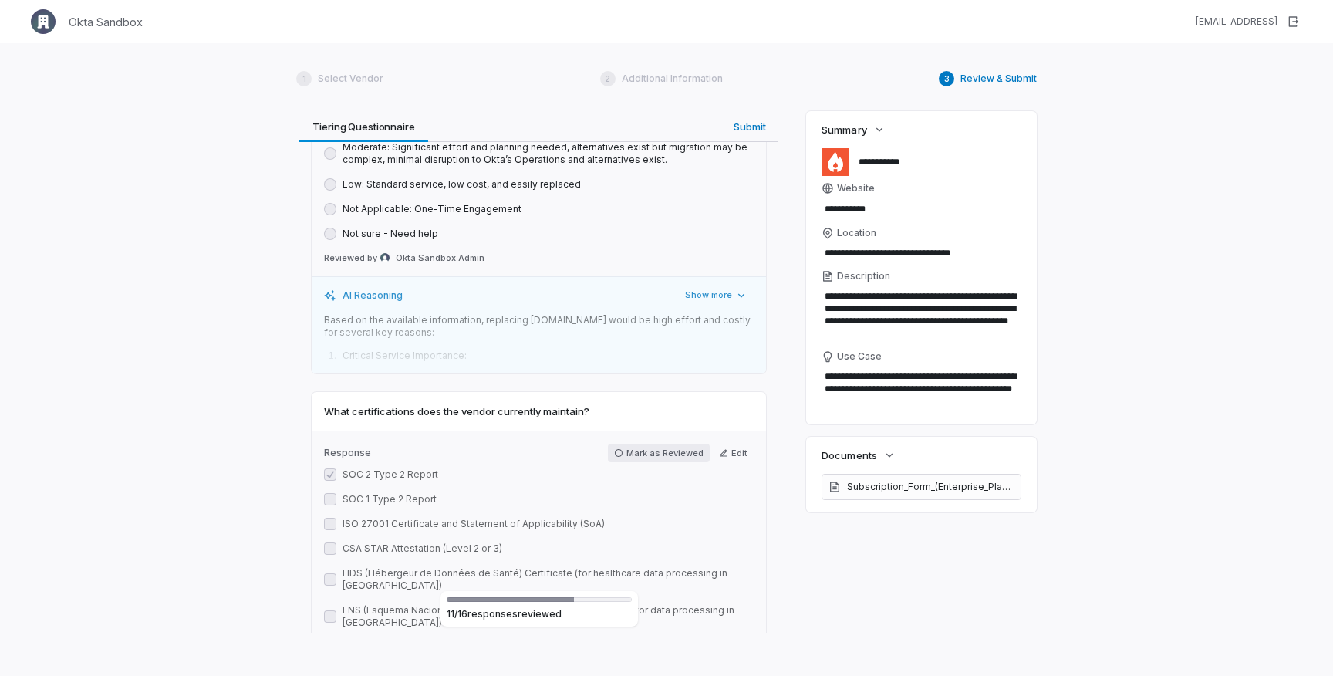
click at [656, 443] on button "Mark as Reviewed" at bounding box center [659, 452] width 102 height 19
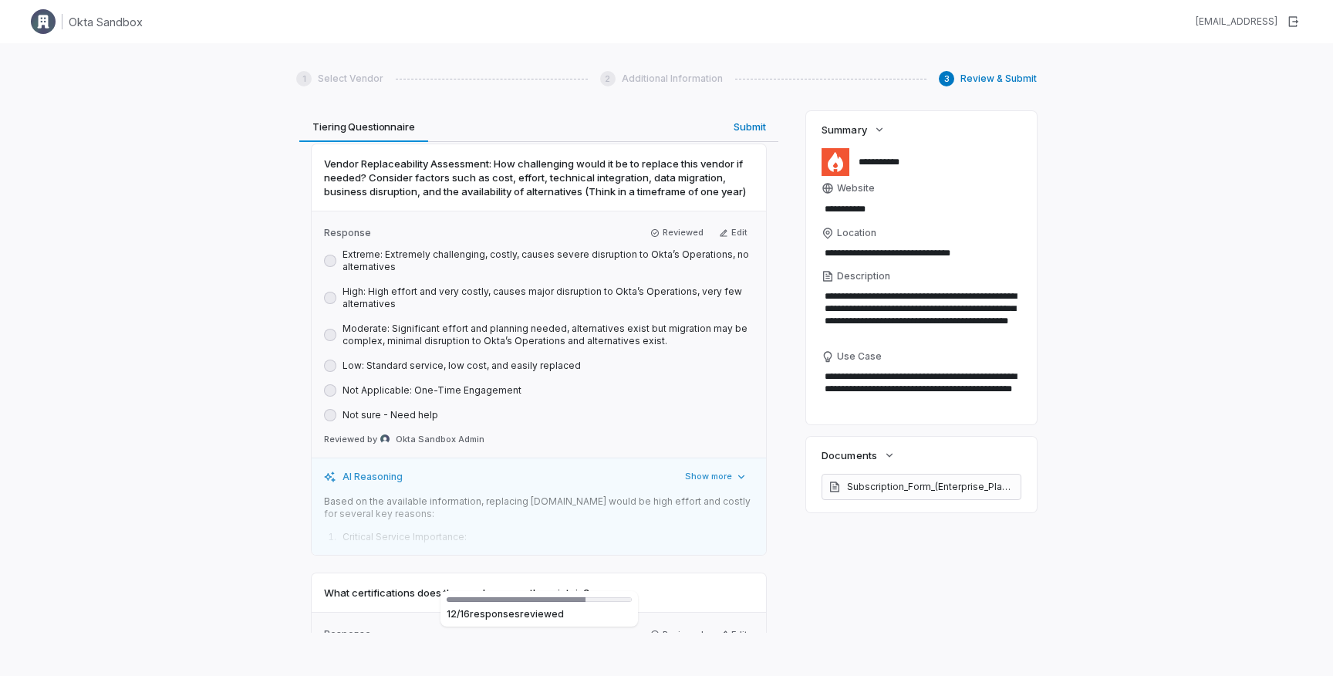
scroll to position [5755, 0]
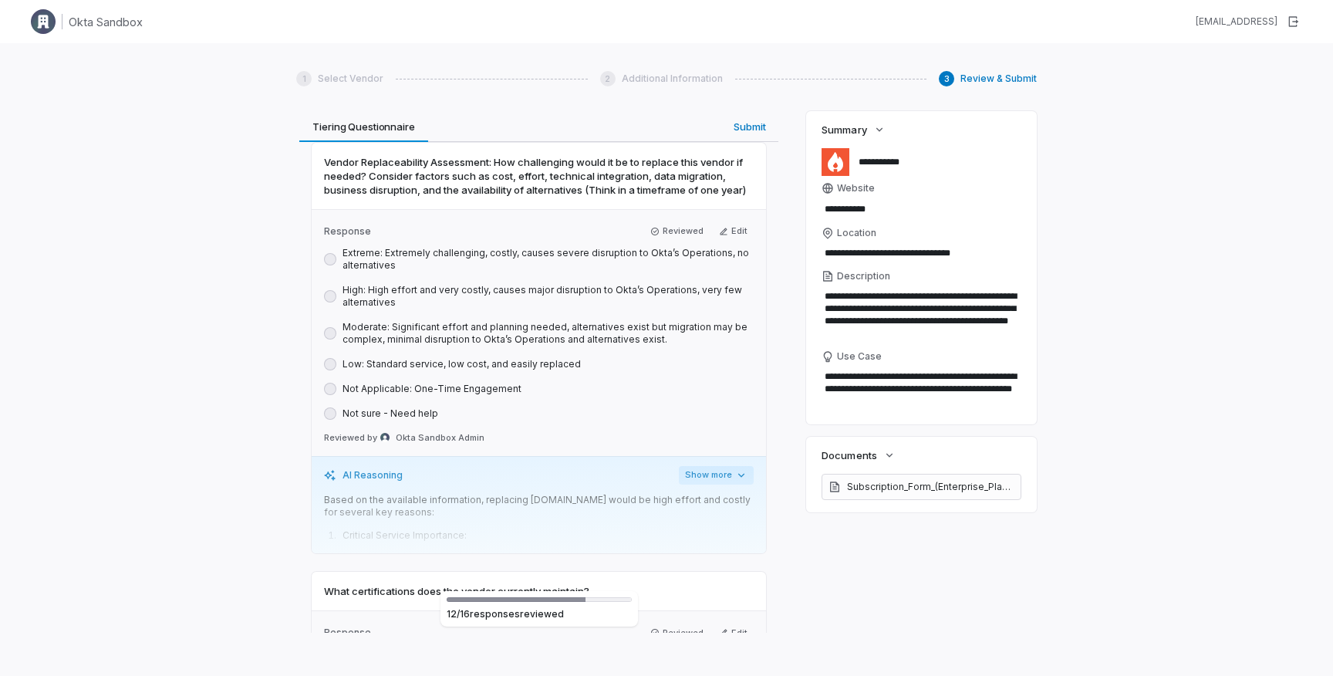
click at [698, 466] on button "Show more" at bounding box center [716, 475] width 75 height 19
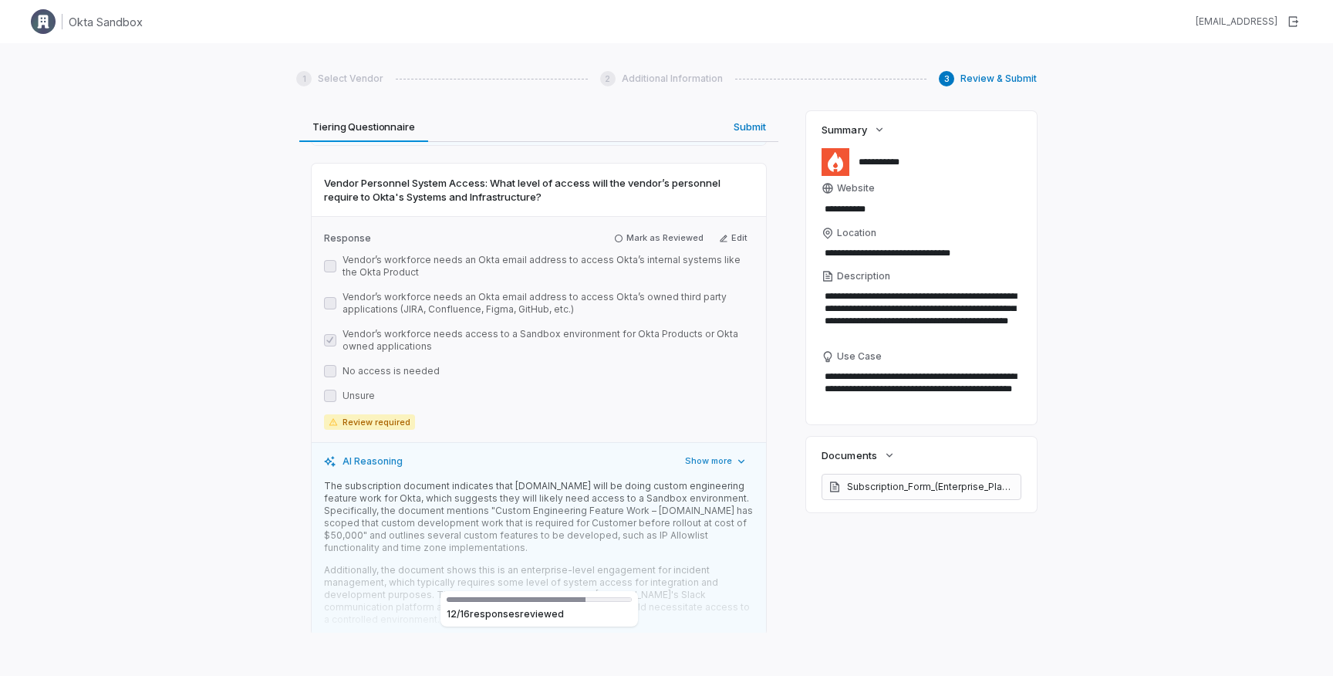
scroll to position [3559, 0]
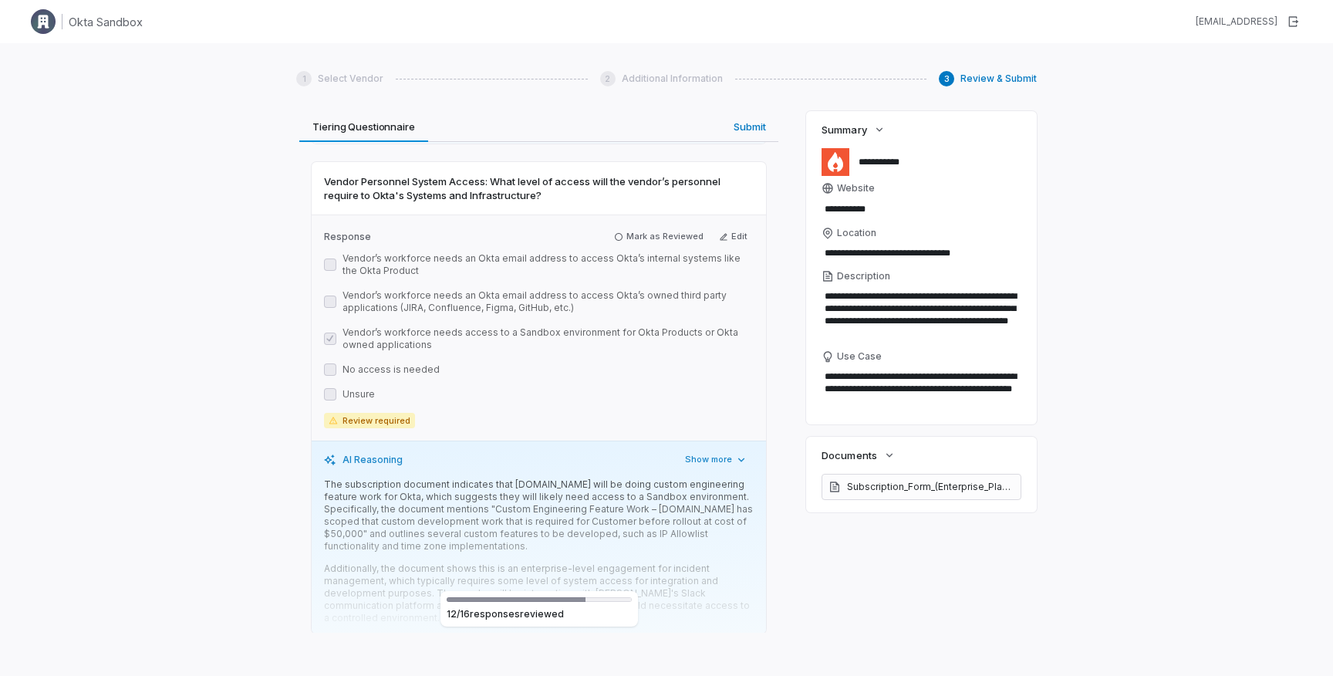
click at [720, 440] on div "AI Reasoning Show more The subscription document indicates that incident.io wil…" at bounding box center [539, 537] width 454 height 194
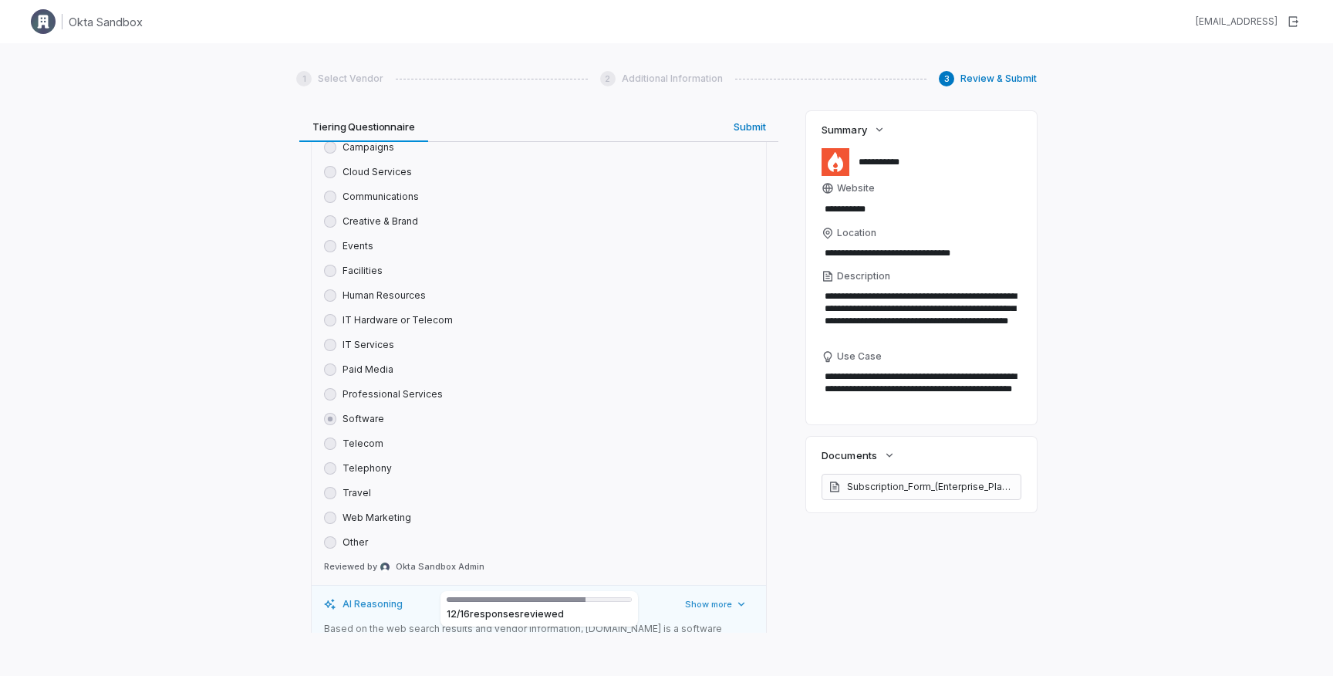
scroll to position [0, 0]
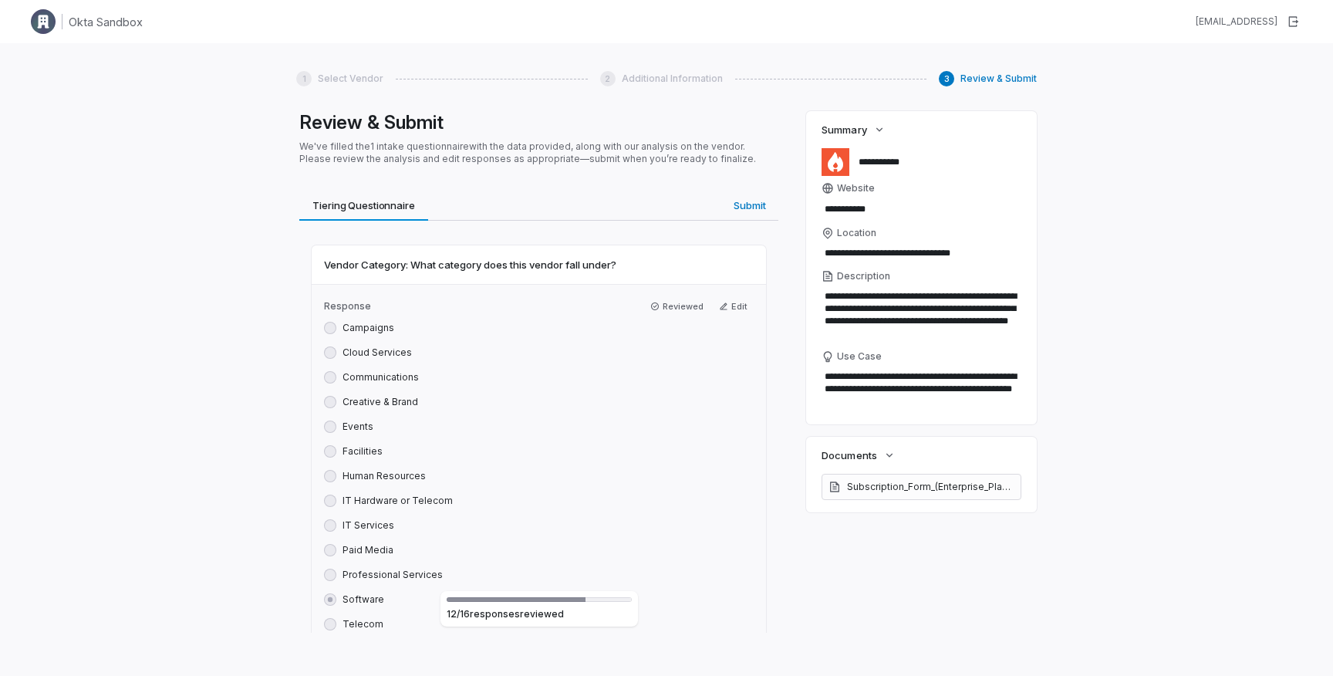
type textarea "*"
